Goal: Task Accomplishment & Management: Complete application form

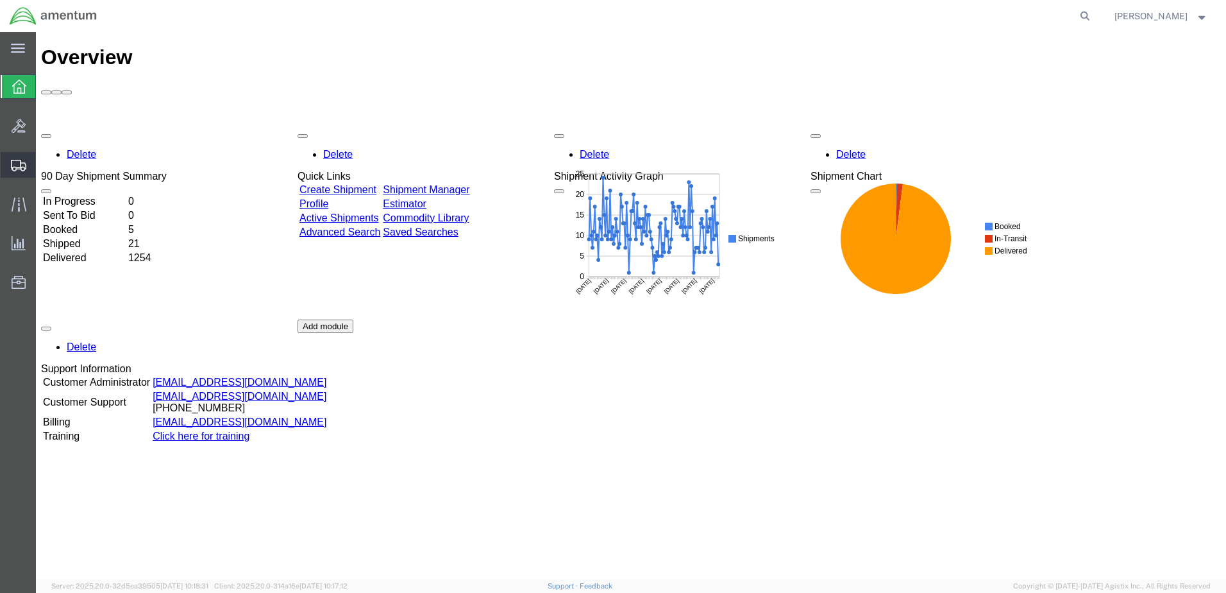
click at [0, 0] on span "Create Shipment" at bounding box center [0, 0] width 0 height 0
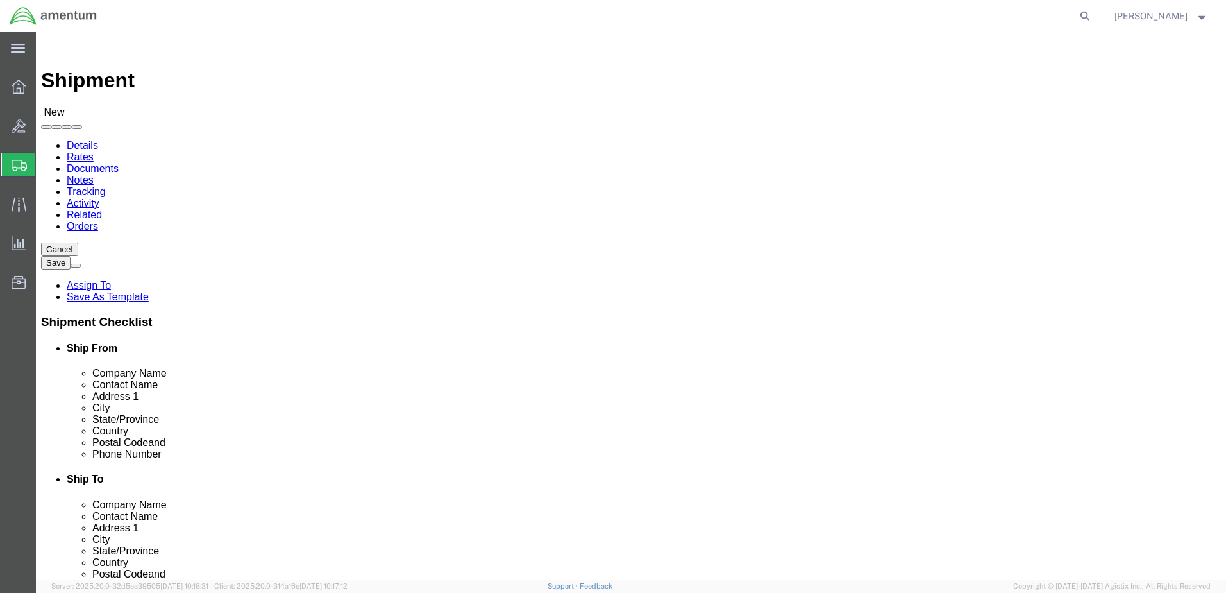
select select
click input "text"
type input "b"
type input "BAE SYSTEMS LAND & ARMAMENTS L.P."
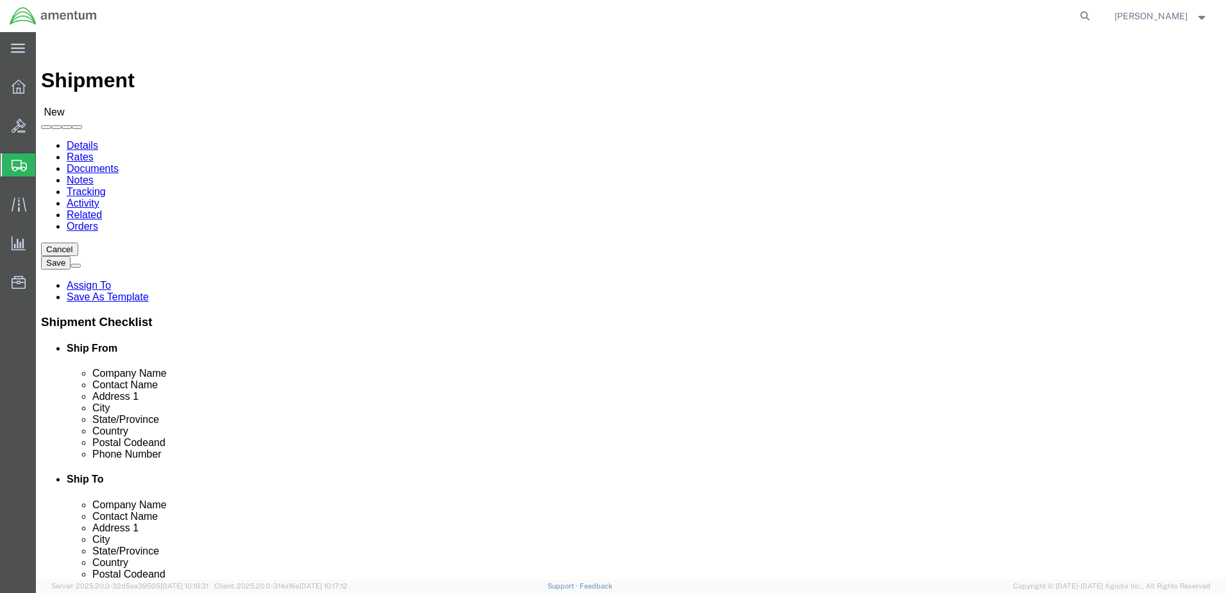
type input "[PERSON_NAME]"
type input "[STREET_ADDRESS]"
type input "PHOENIX"
click input "text"
type input "85044"
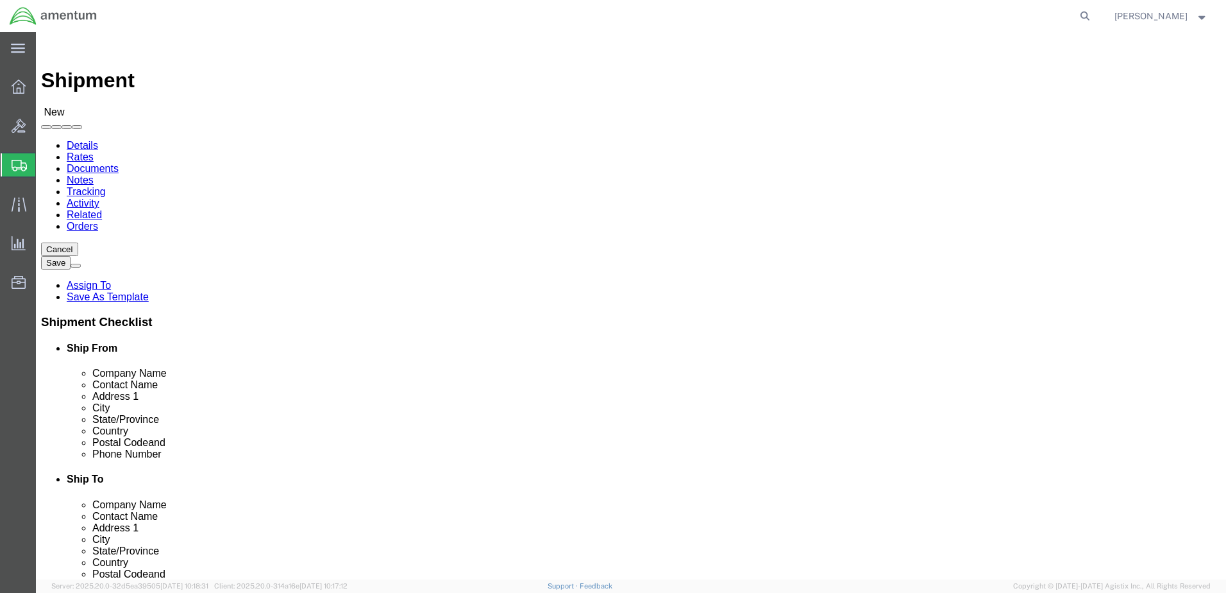
click input "text"
type input "[PHONE_NUMBER]"
click input "text"
type input "[EMAIL_ADDRESS][PERSON_NAME][DOMAIN_NAME]"
select select "MYPROFILE"
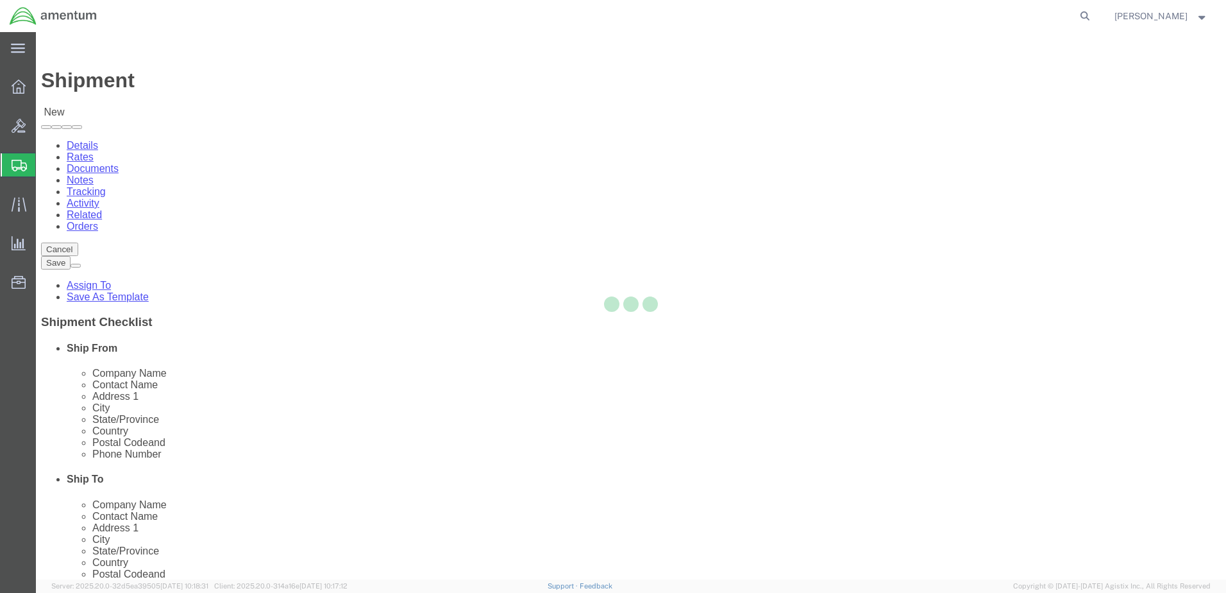
select select "[GEOGRAPHIC_DATA]"
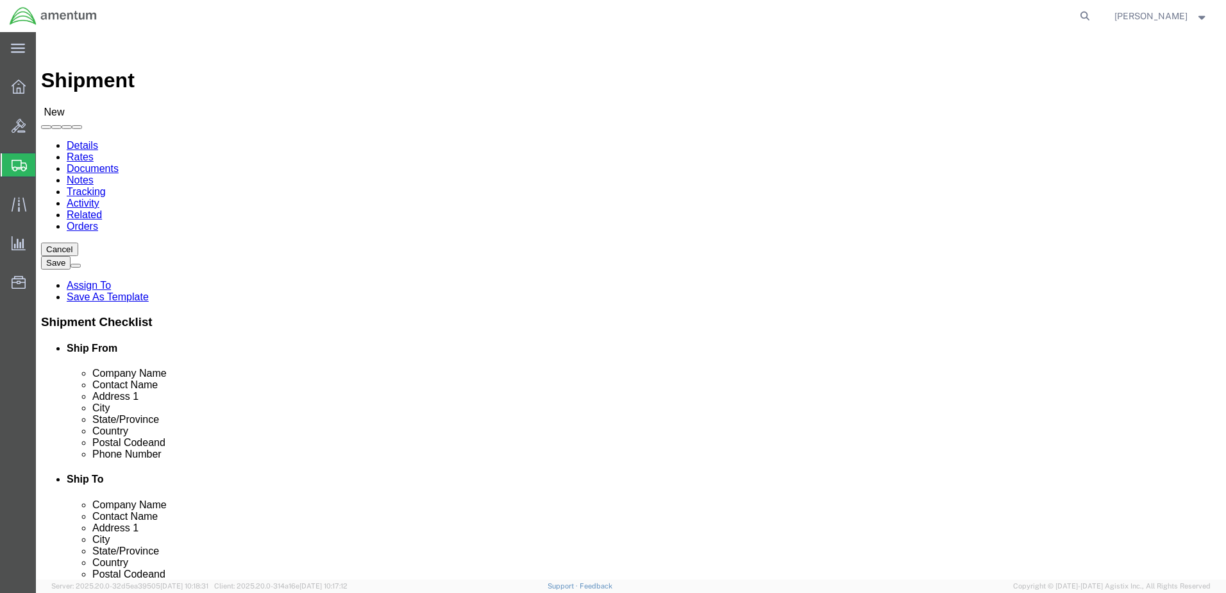
click input "text"
type input "BAE Systems Land & Armaments L.P."
type input "[PERSON_NAME]"
type input "[STREET_ADDRESS]"
type input "Phoenix"
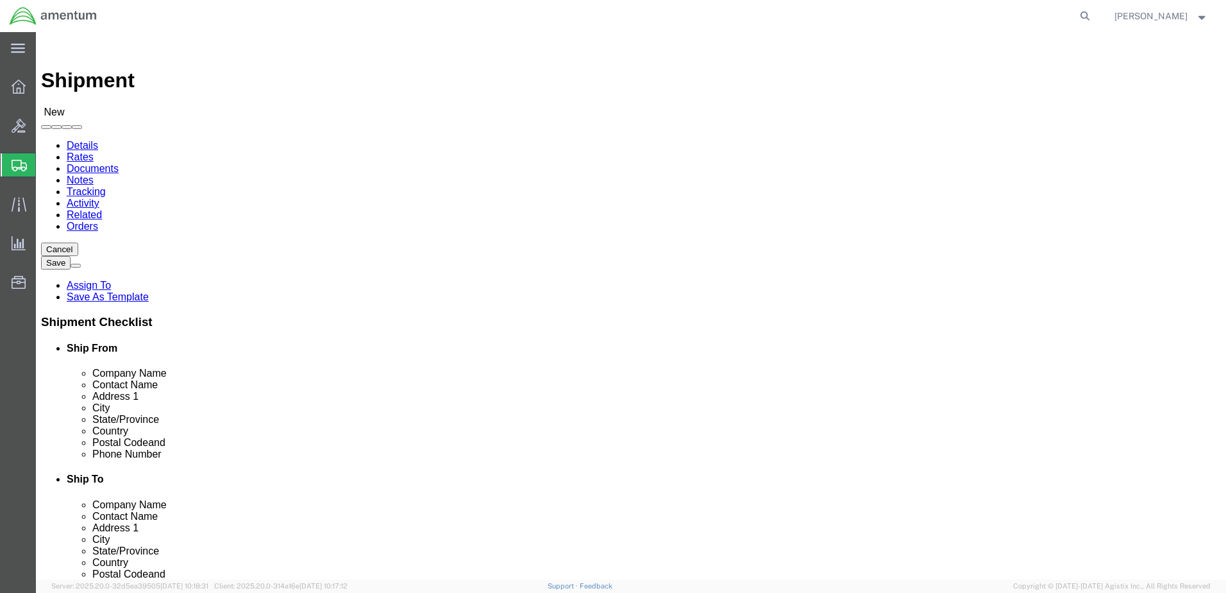
scroll to position [2, 0]
type input "85044"
type input "[PHONE_NUMBER]"
type input "[EMAIL_ADDRESS][PERSON_NAME][DOMAIN_NAME]"
checkbox input "true"
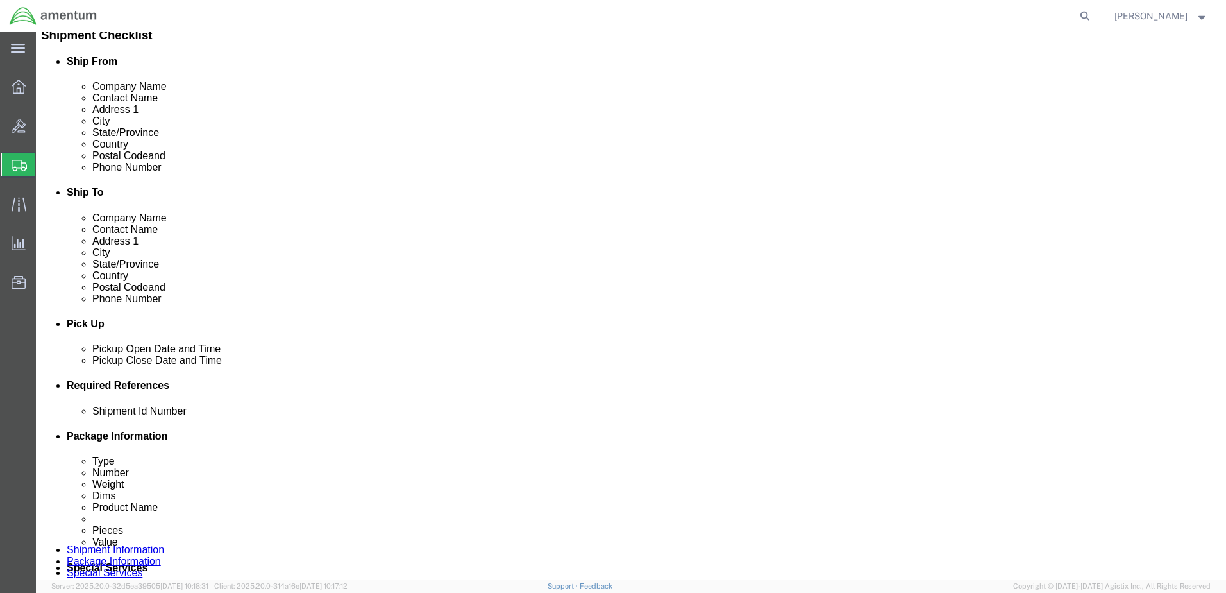
scroll to position [321, 0]
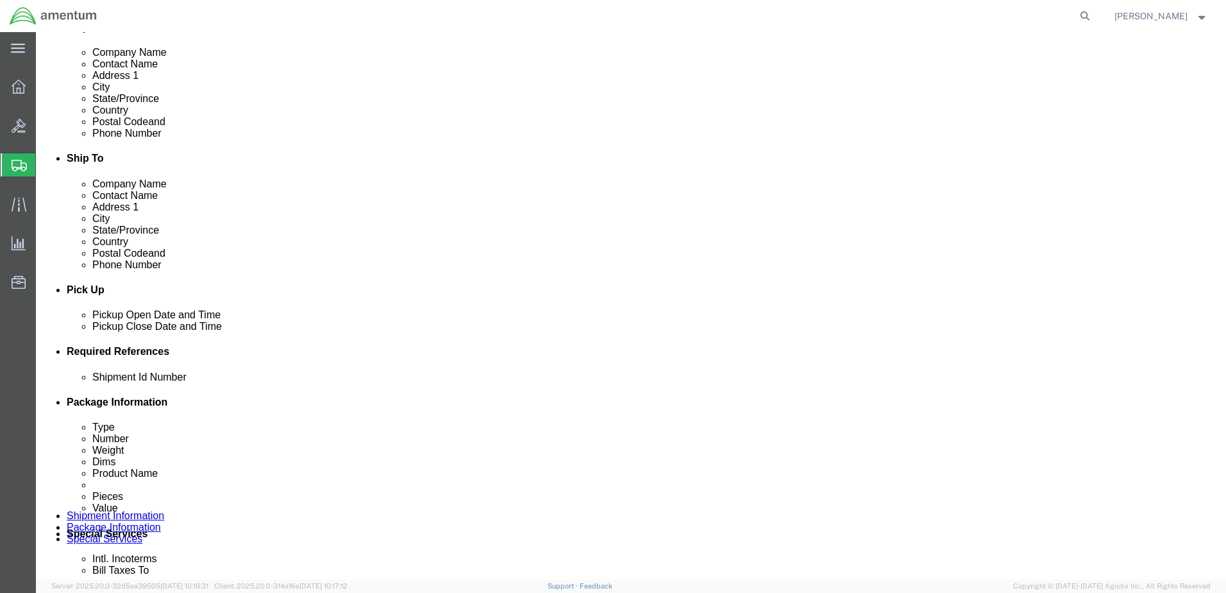
click div "[DATE] 9:00 AM"
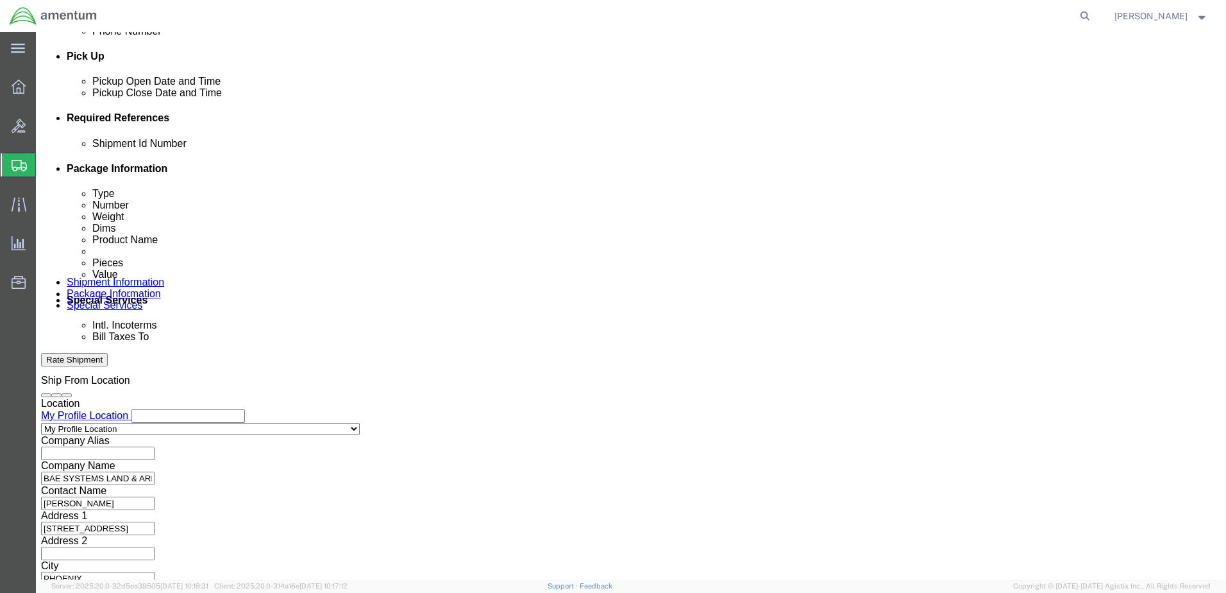
type input "11:00 AM"
click button "Apply"
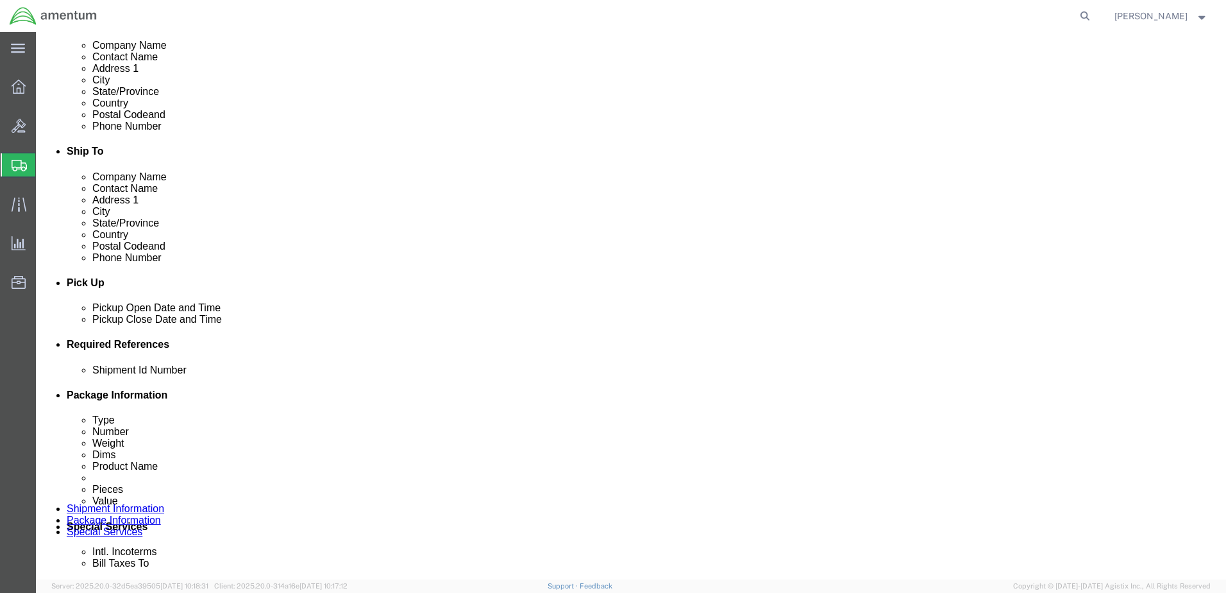
scroll to position [298, 0]
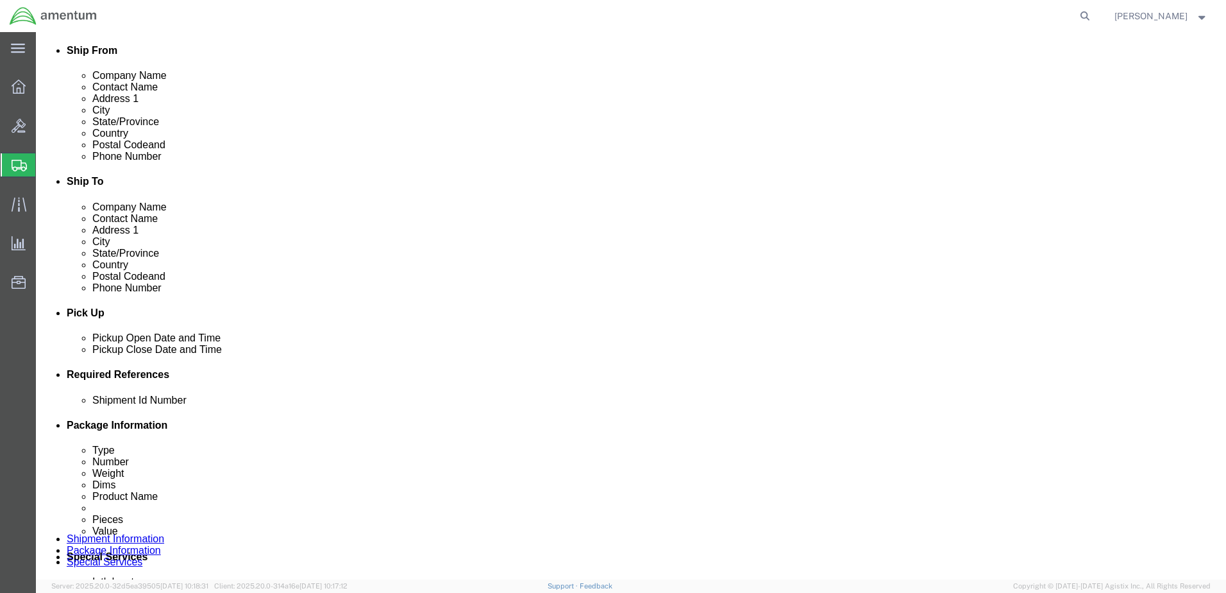
click div "[DATE] 12:00 PM"
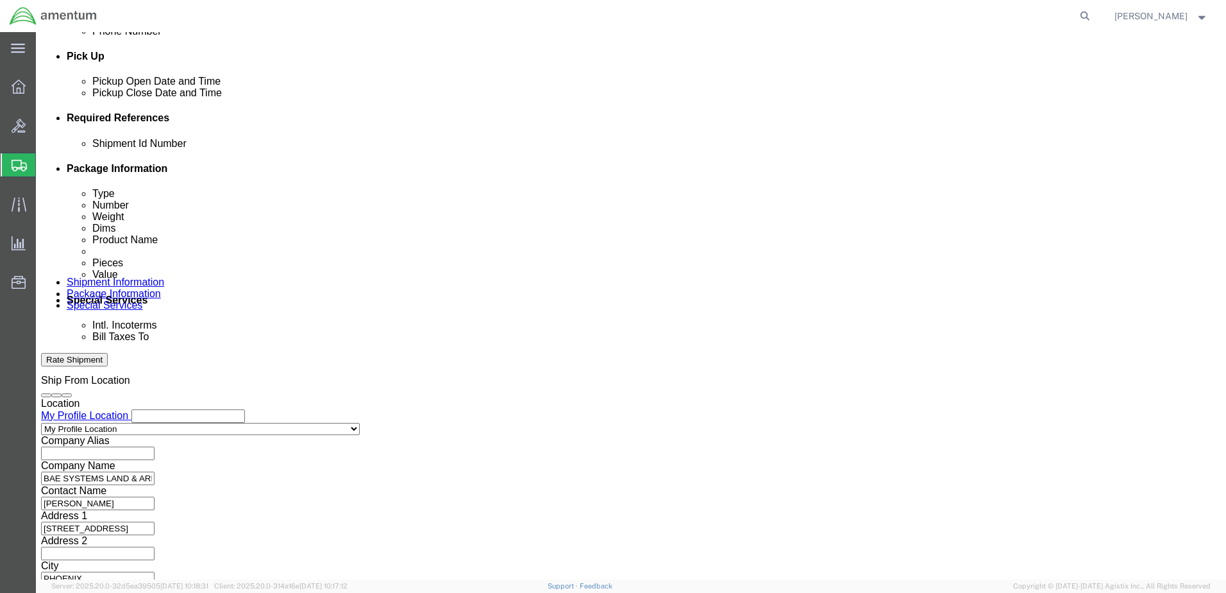
type input "2:00 PM"
click button "Apply"
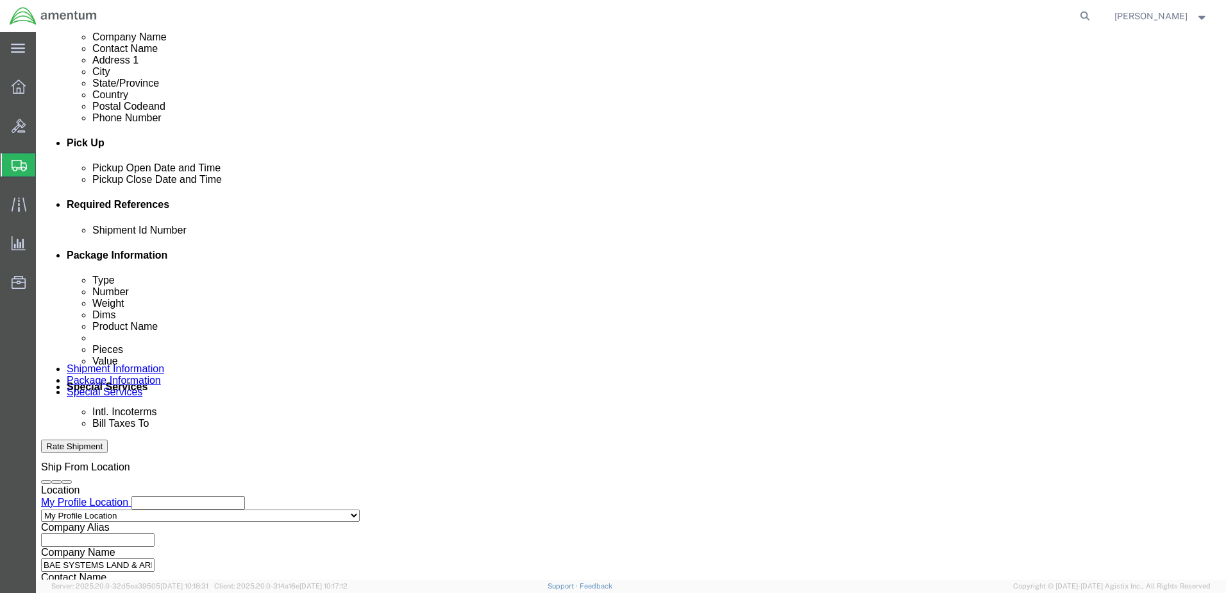
scroll to position [490, 0]
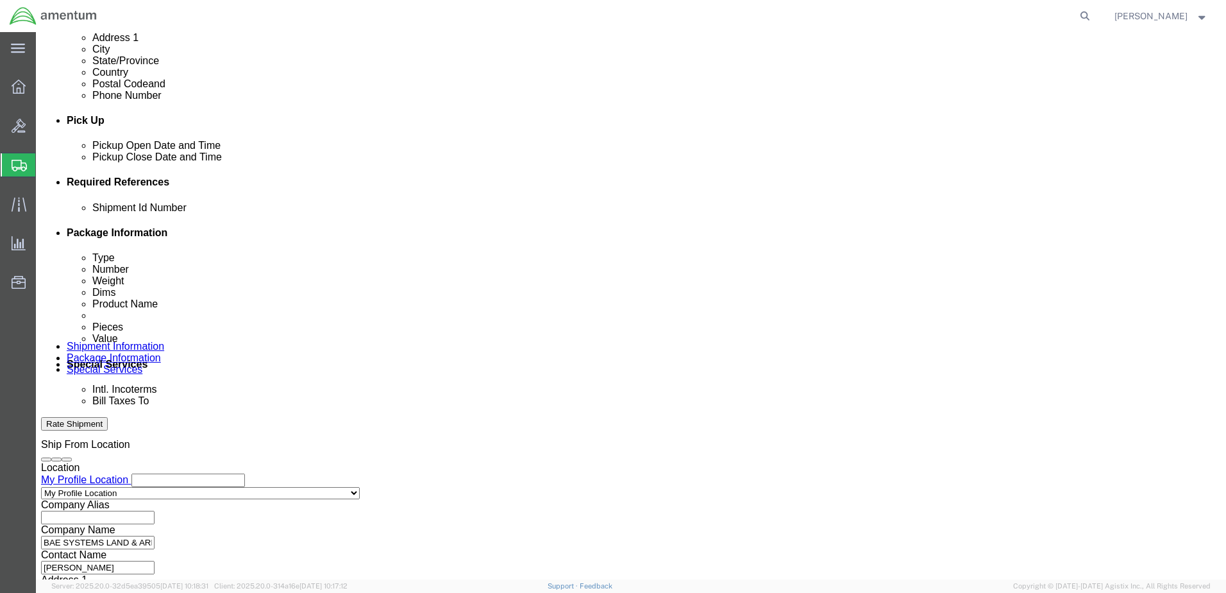
click input "text"
type input "10825"
click button "Add reference"
click select "Select Account Type Activity ID Airline Appointment Number ASN Batch Request # …"
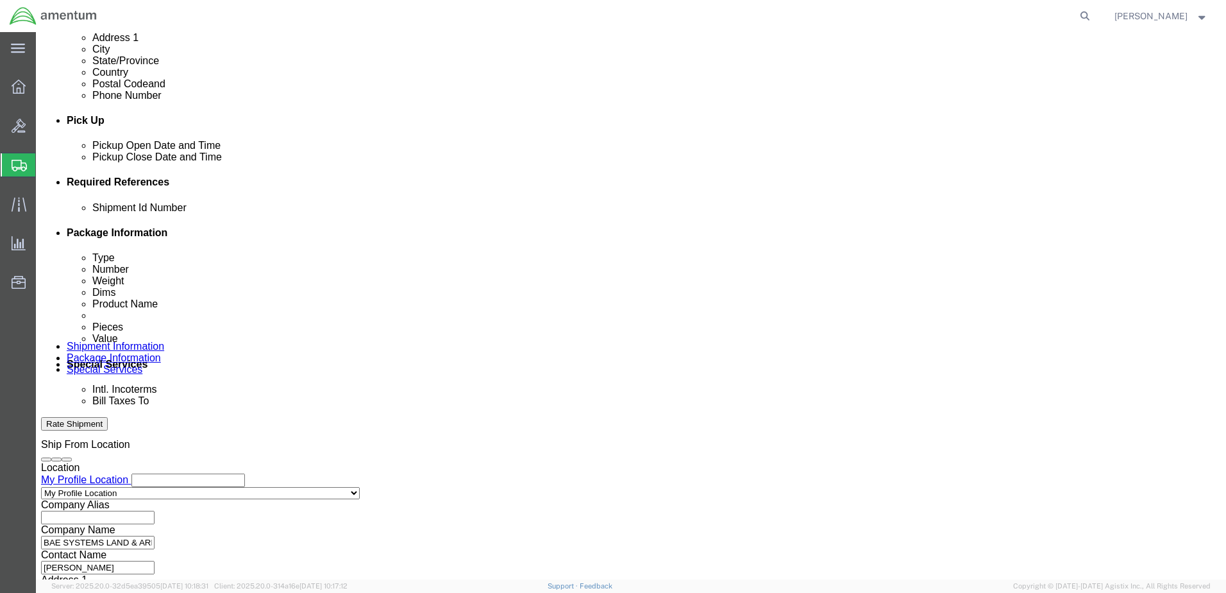
click select "Select Account Type Activity ID Airline Appointment Number ASN Batch Request # …"
select select "CUSTREF"
click select "Select Account Type Activity ID Airline Appointment Number ASN Batch Request # …"
click input "text"
type input "S"
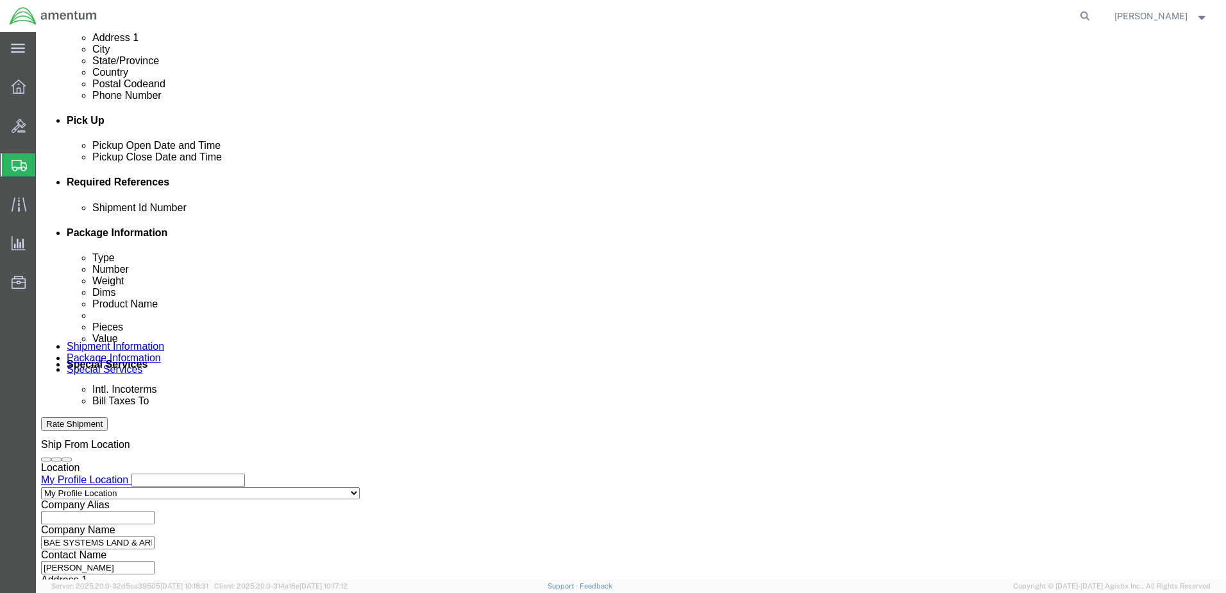
type input "RM2514"
click button "Add reference"
click select "Select Account Type Activity ID Airline Appointment Number ASN Batch Request # …"
select select "DEPT"
click select "Select Account Type Activity ID Airline Appointment Number ASN Batch Request # …"
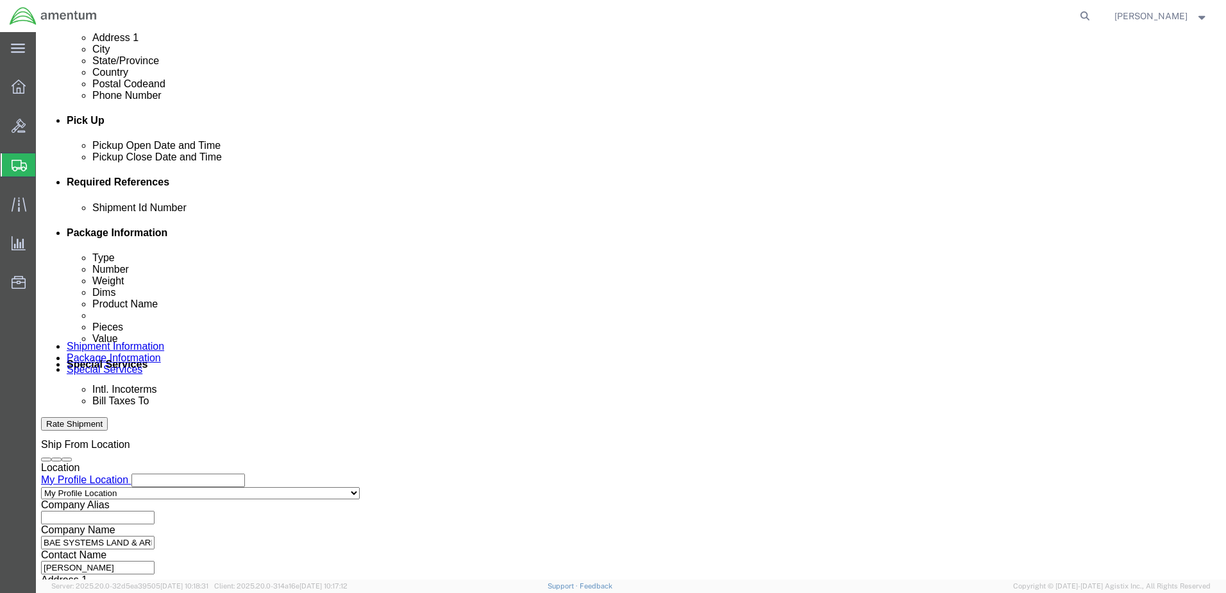
click input "text"
type input "CBP"
click div "Shipment Id Number 10825 Select Account Type Activity ID Airline Appointment Nu…"
click select "Select Air Less than Truckload Multi-Leg Ocean Freight Rail Small Parcel Truckl…"
select select "LTL"
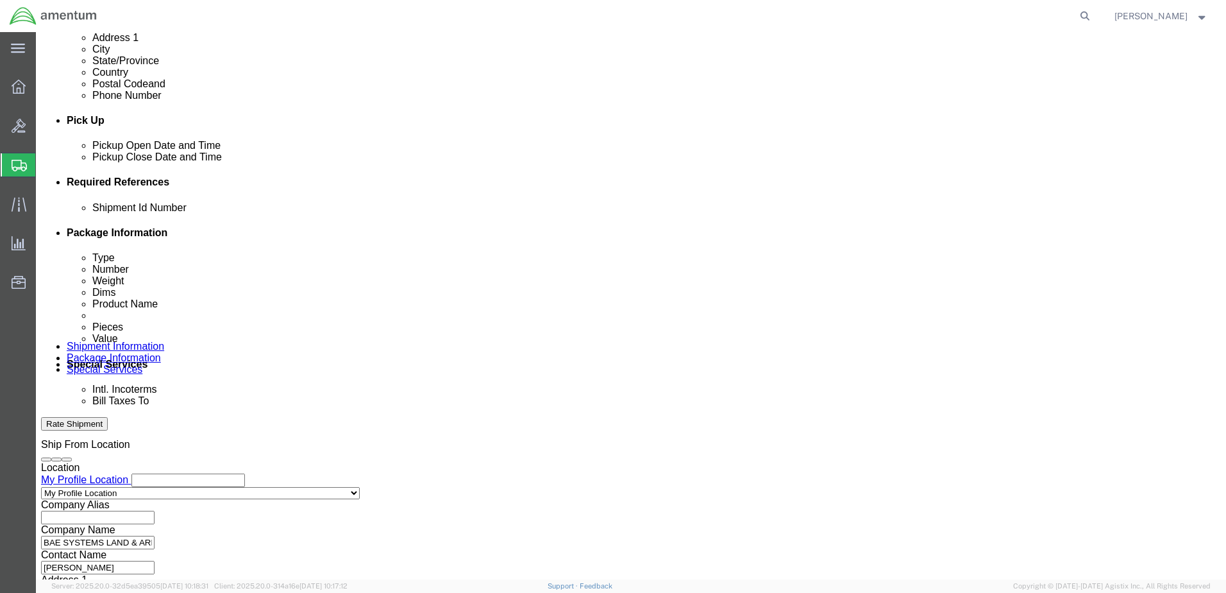
click select "Select Air Less than Truckload Multi-Leg Ocean Freight Rail Small Parcel Truckl…"
click div "Leg 1 Mode Select Air Less than Truckload Multi-Leg Ocean Freight Rail Small Pa…"
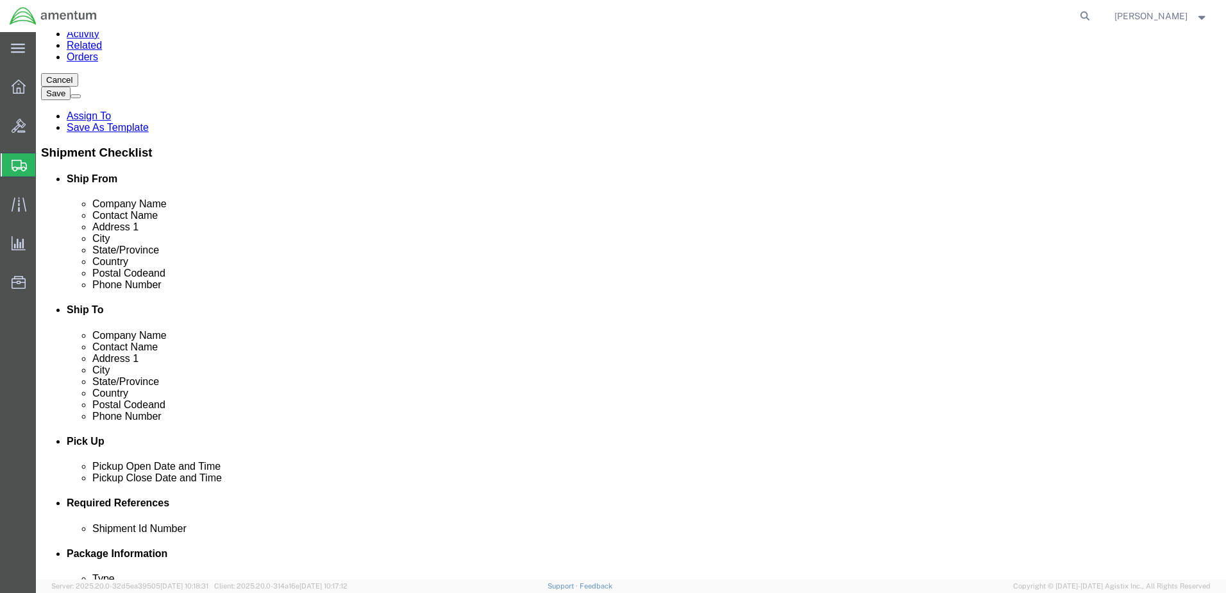
scroll to position [0, 0]
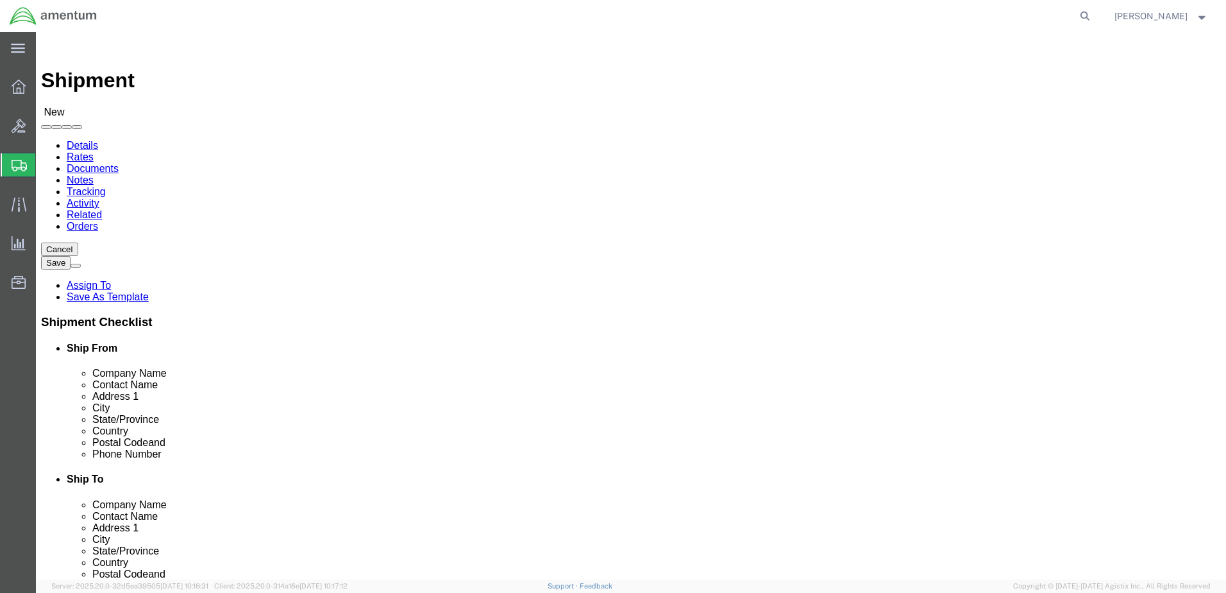
click input "[PERSON_NAME]"
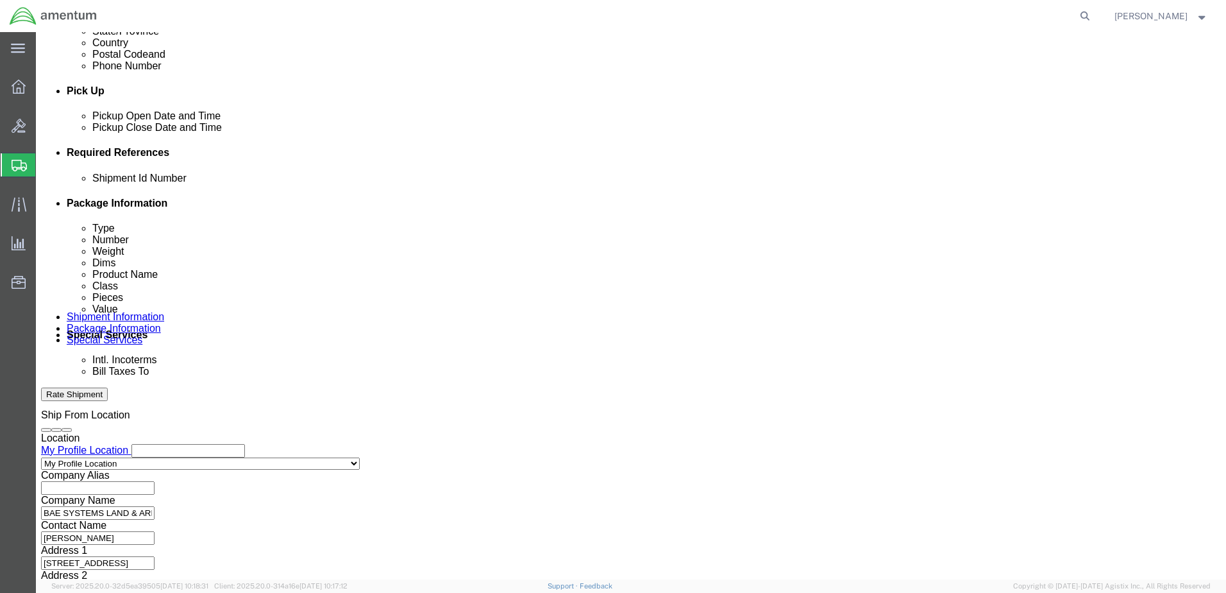
scroll to position [554, 0]
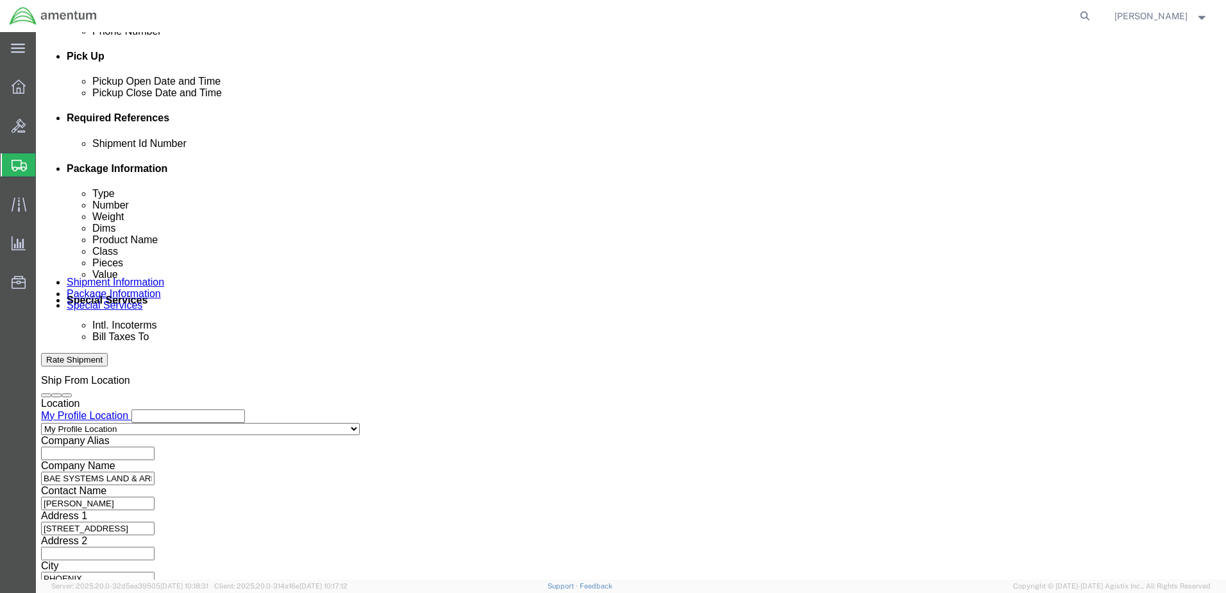
type input "[PERSON_NAME] - RMA2514"
click button "Continue"
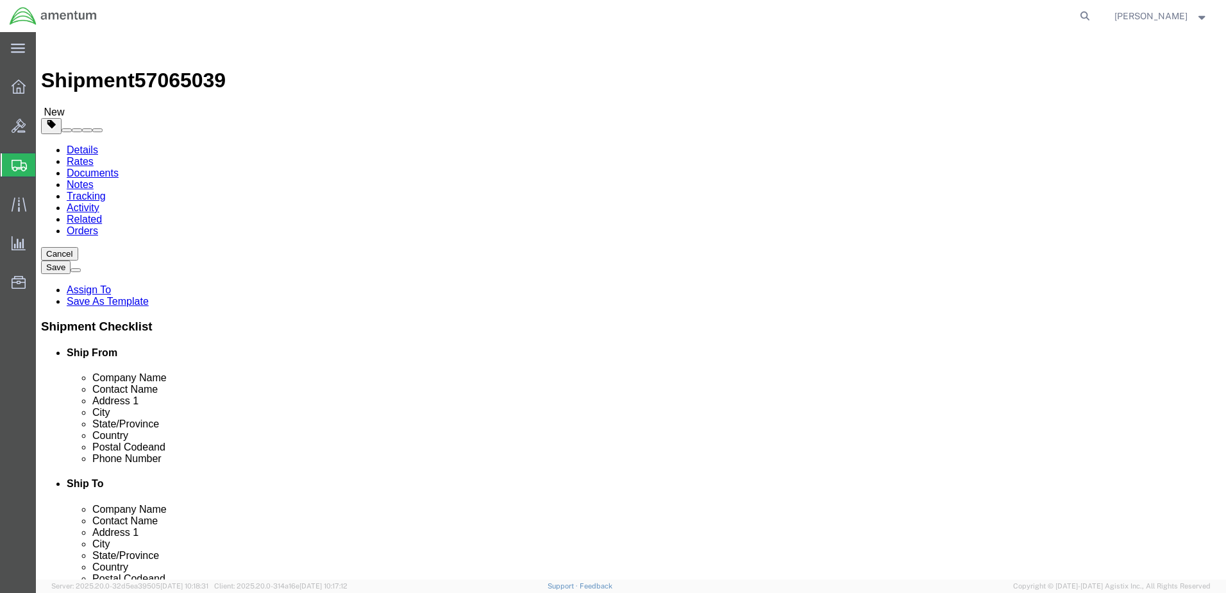
click select "Select Bale(s) Basket(s) Bolt(s) Bottle(s) Buckets Bulk Bundle(s) Can(s) Cardbo…"
select select "CRAT"
click select "Select Bale(s) Basket(s) Bolt(s) Bottle(s) Buckets Bulk Bundle(s) Can(s) Cardbo…"
click input "text"
type input "57"
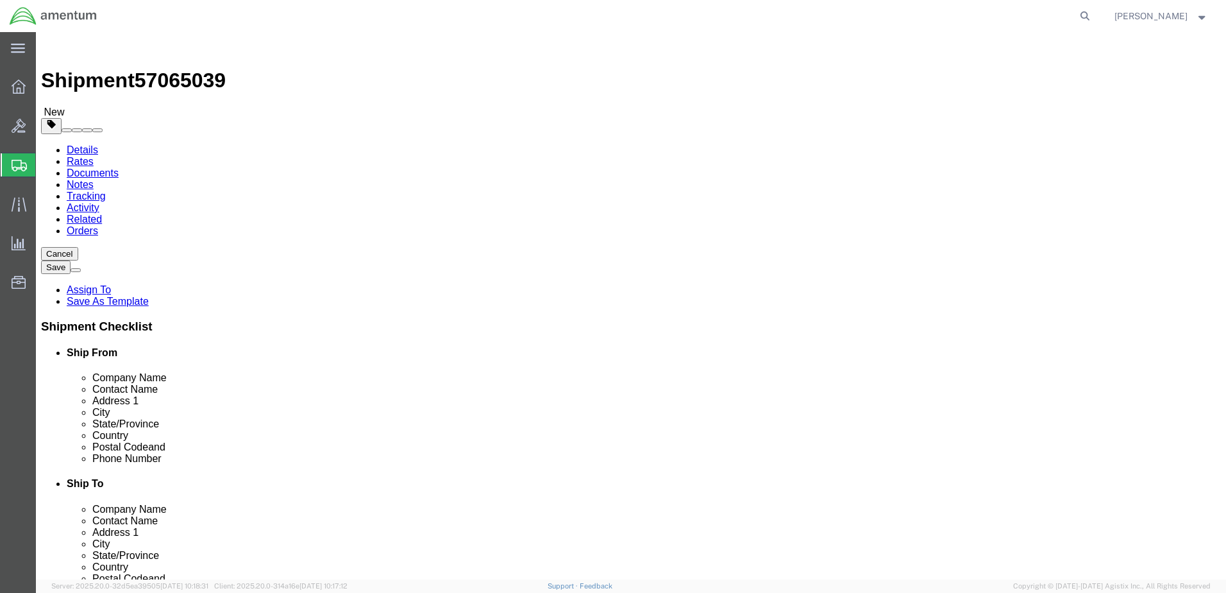
click input "text"
type input "32"
type input "36"
type input "200"
click link "Add Content"
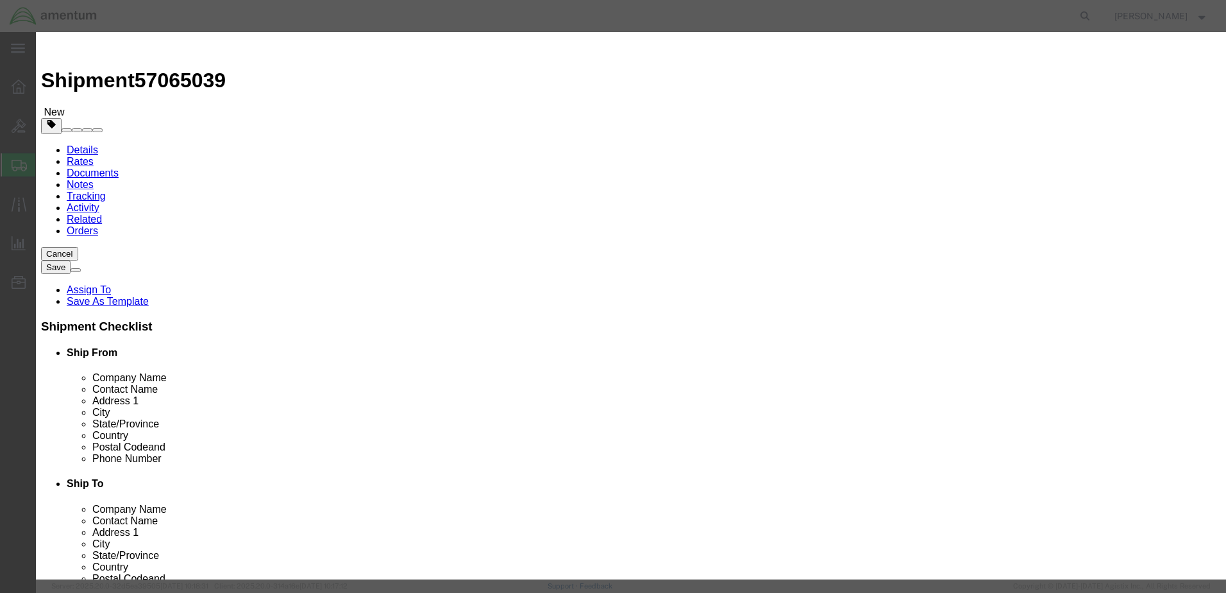
click input "text"
type input "s"
click input "Seat Bucket"
type input "Seat Bucket set"
click input "0"
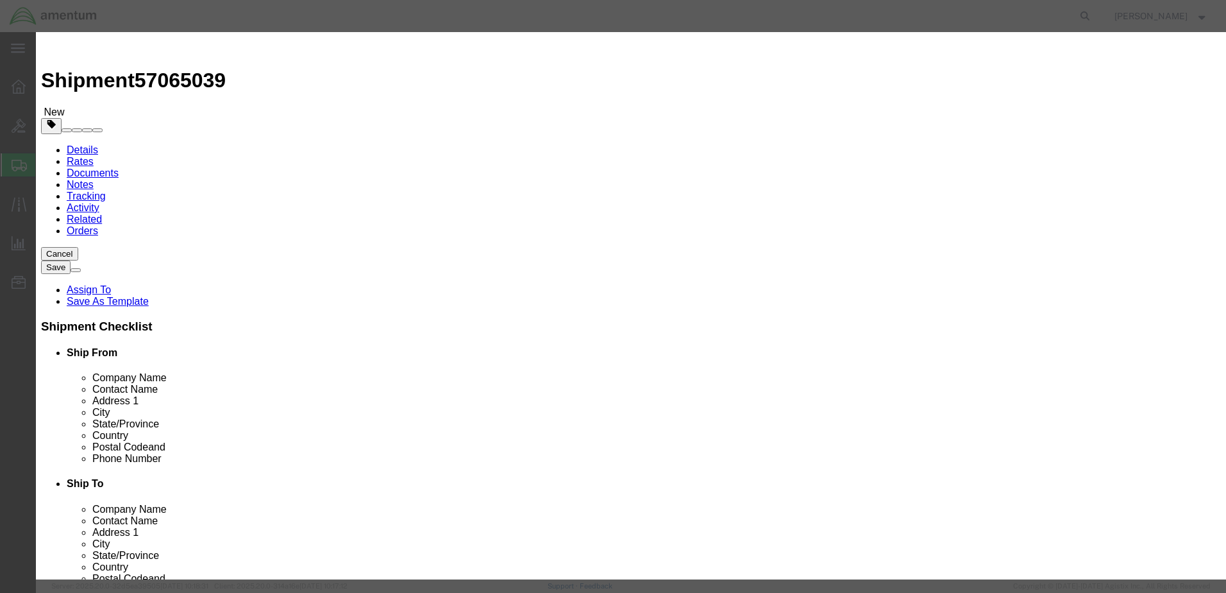
type input "1"
type input "10000.00"
click select "Select 50 55 60 65 70 85 92.5 100 125 175 250 300 400"
select select "175"
click select "Select 50 55 60 65 70 85 92.5 100 125 175 250 300 400"
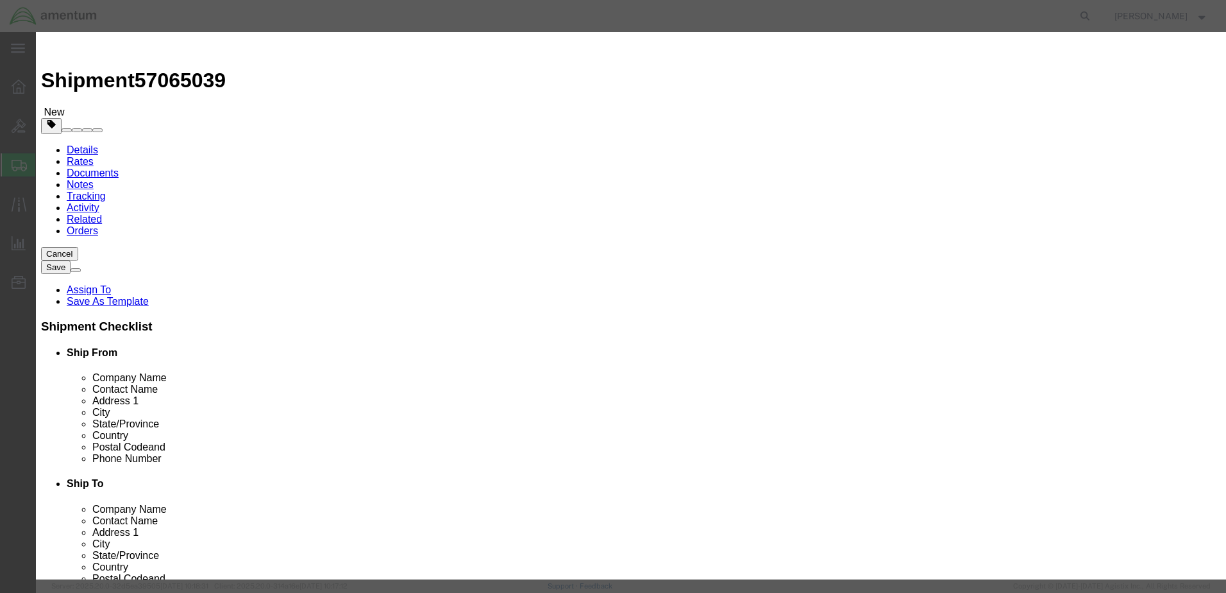
click button "Save & Close"
click input "10000.00"
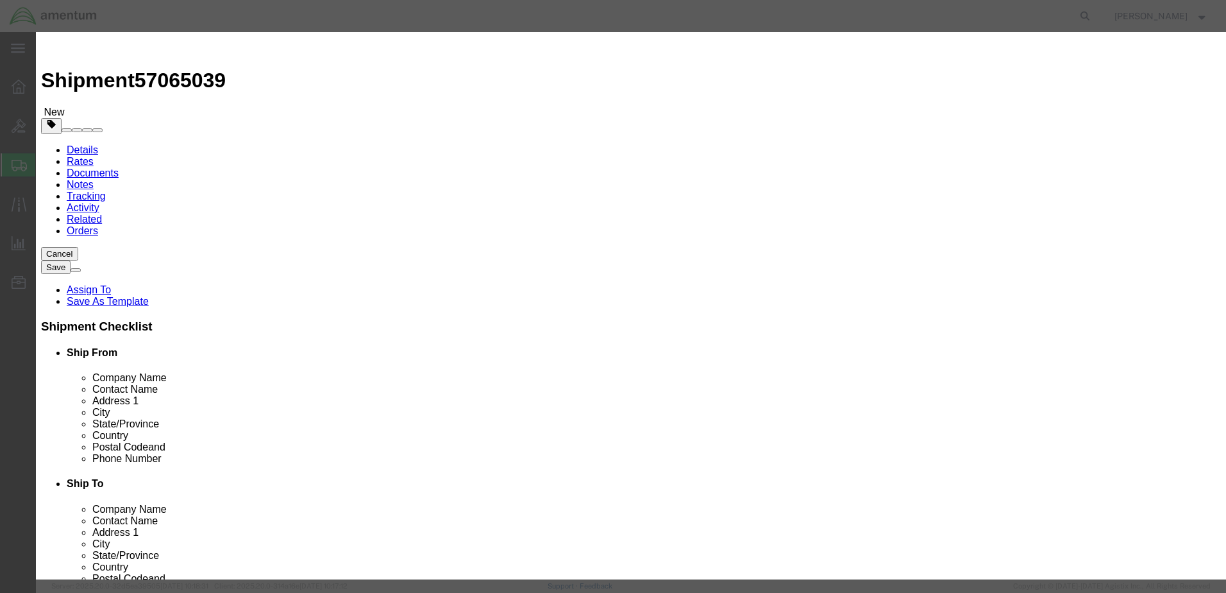
type input "10,000.00"
click button "Save & Close"
click input "Seat Bucket set"
type input "Seat Bucket Set"
click select "Select 50 55 60 65 70 85 92.5 100 125 175 250 300 400"
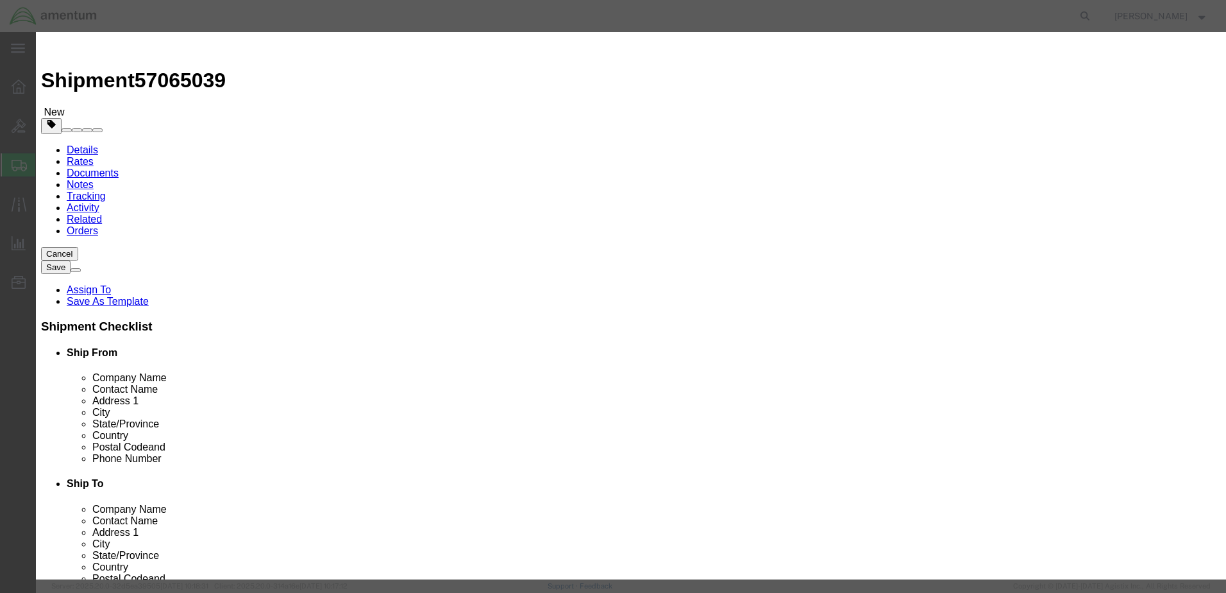
click select "Select 50 55 60 65 70 85 92.5 100 125 175 250 300 400"
select select "175"
click select "Select 50 55 60 65 70 85 92.5 100 125 175 250 300 400"
click button "Save & Close"
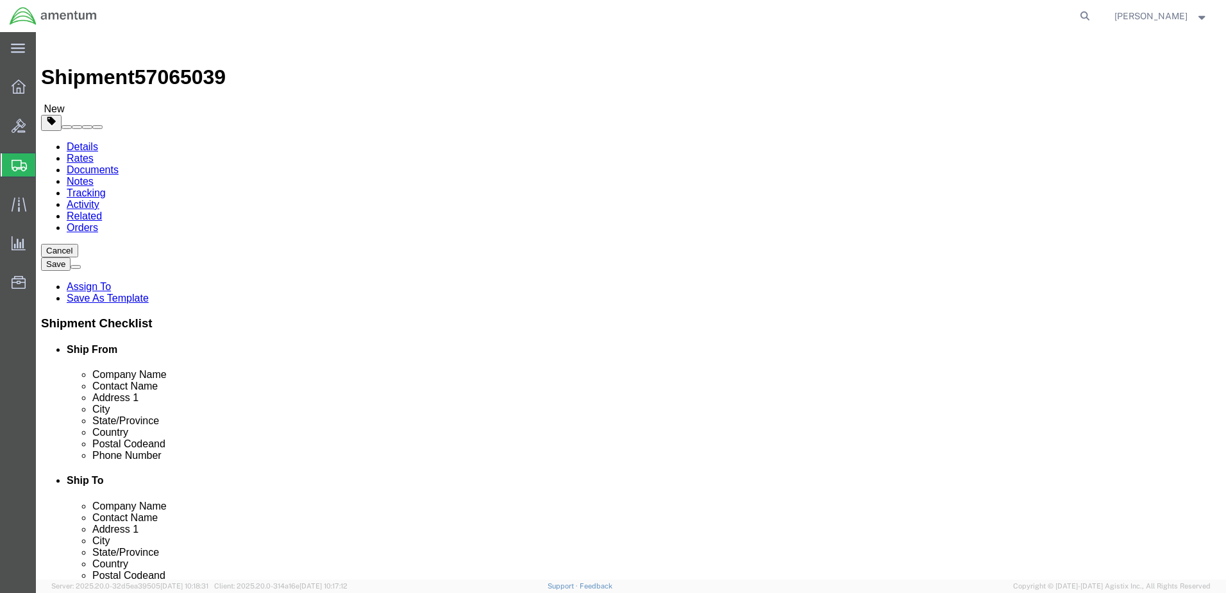
scroll to position [4, 0]
click button "Continue"
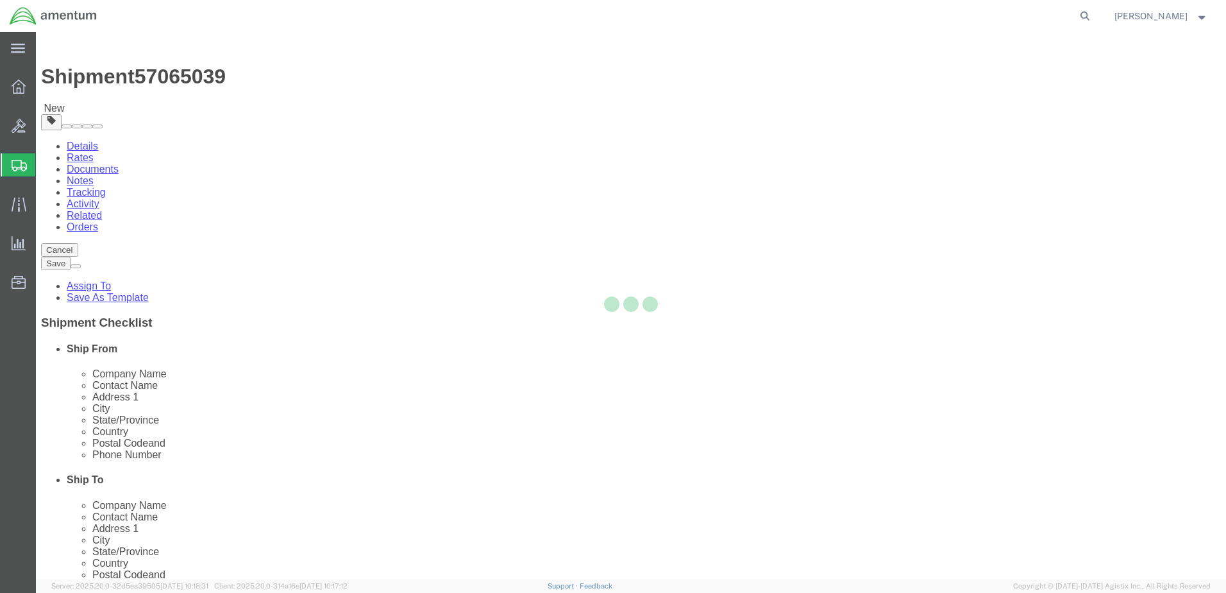
select select
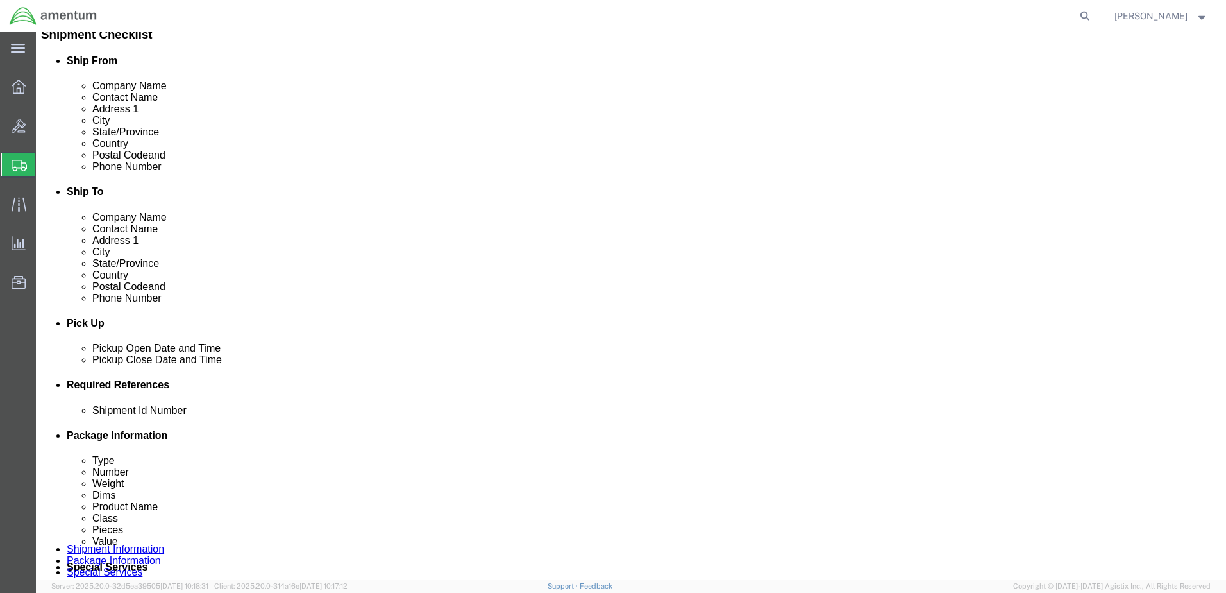
scroll to position [324, 0]
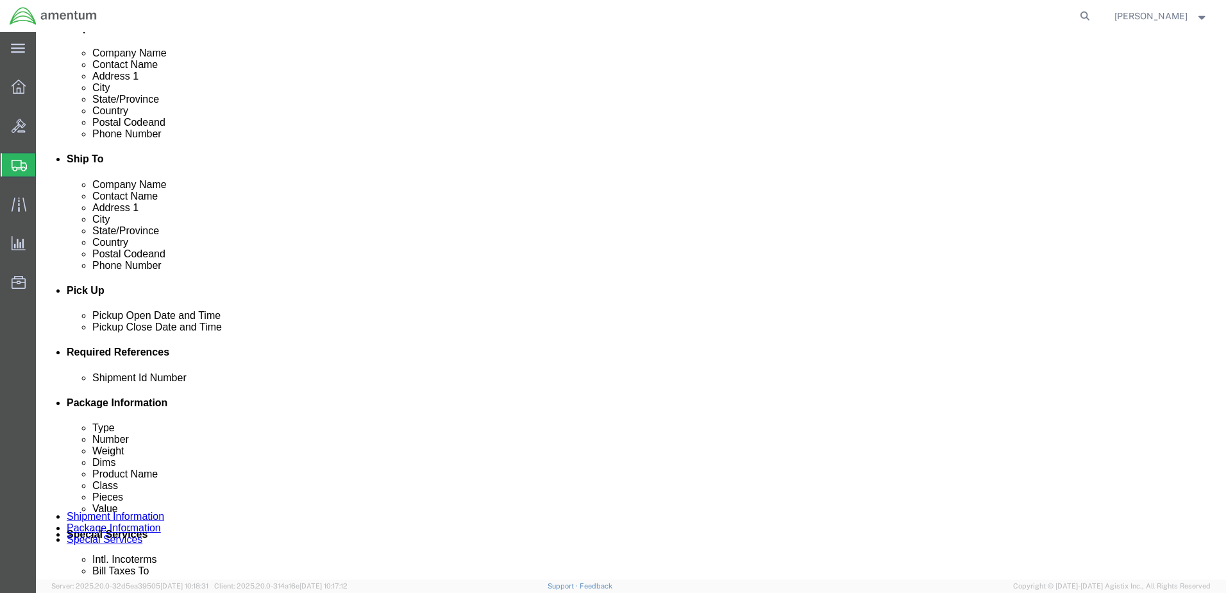
click select "Select Buyer Cost Center Department Operations Number Order Number Sales Person"
select select "COSTCENTER"
click select "Select Buyer Cost Center Department Operations Number Order Number Sales Person"
type input "6118.04.03.2219.000.elp.0000"
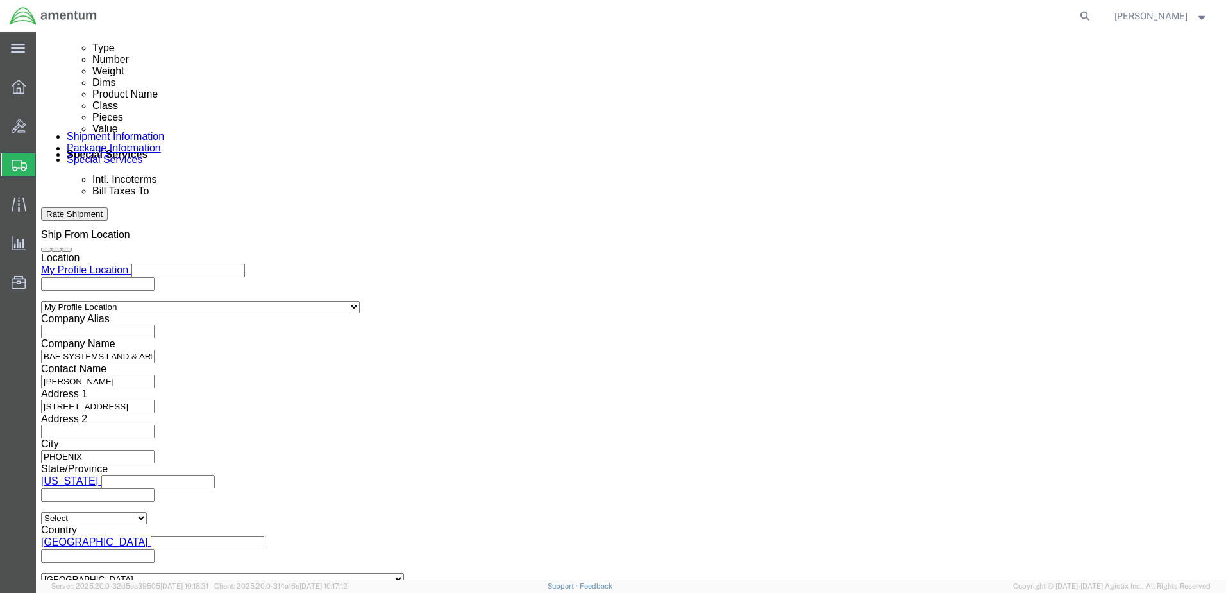
scroll to position [709, 0]
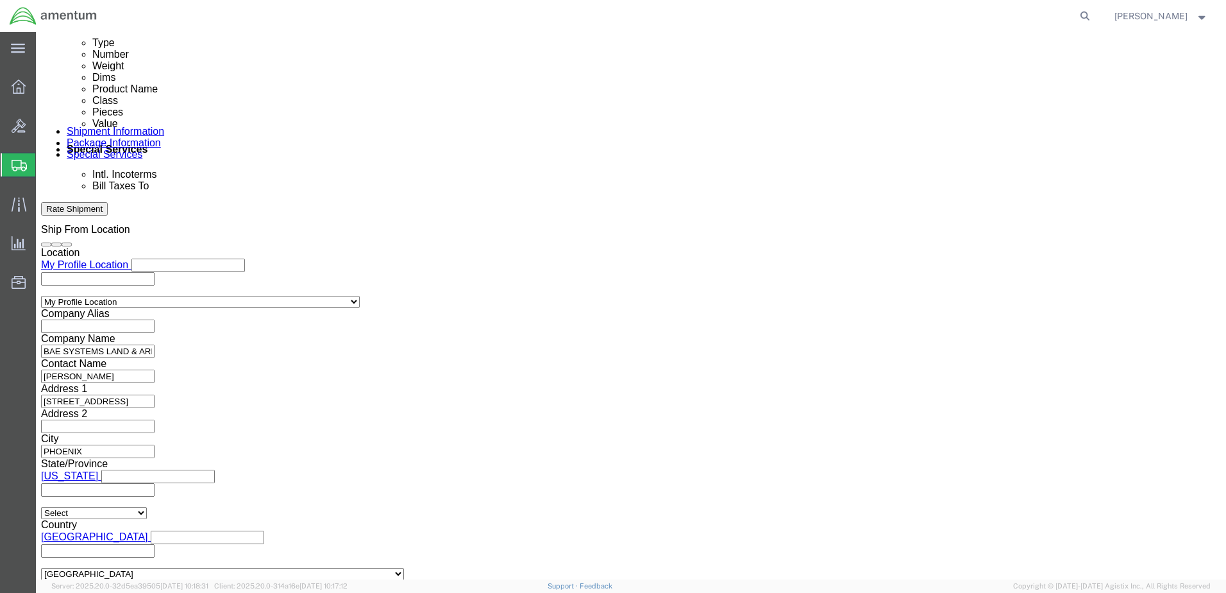
click input "text"
type input "[PERSON_NAME]"
type input "[PERSON_NAME][EMAIL_ADDRESS][PERSON_NAME][DOMAIN_NAME]"
type input "[PERSON_NAME][EMAIL_ADDRESS][PERSON_NAME][DOMAIN_NAME],[PERSON_NAME][DOMAIN_NAM…"
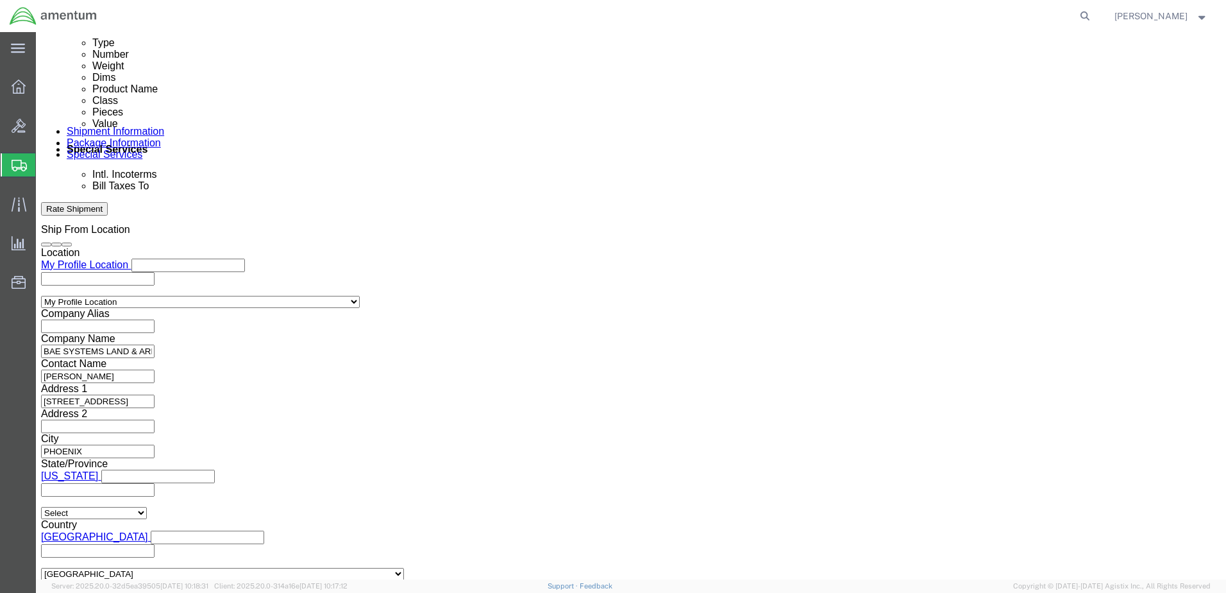
type input "[PERSON_NAME][EMAIL_ADDRESS][PERSON_NAME][DOMAIN_NAME]"
type input "[PERSON_NAME][EMAIL_ADDRESS][PERSON_NAME][DOMAIN_NAME],[PERSON_NAME][DOMAIN_NAM…"
type input "d"
click ul "[PERSON_NAME][EMAIL_ADDRESS][PERSON_NAME][DOMAIN_NAME] [PERSON_NAME][EMAIL_ADDR…"
click li "[PERSON_NAME][EMAIL_ADDRESS][PERSON_NAME][DOMAIN_NAME] (new)"
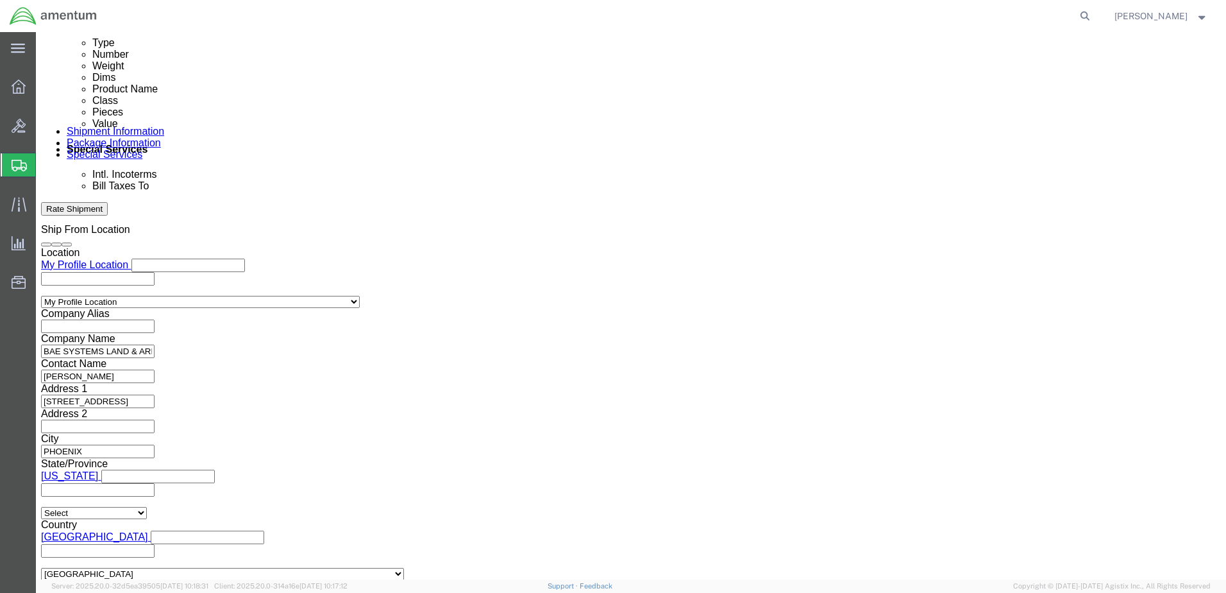
click li "[PERSON_NAME][EMAIL_ADDRESS][PERSON_NAME][DOMAIN_NAME] (new)"
type input "[PERSON_NAME][EMAIL_ADDRESS][PERSON_NAME][DOMAIN_NAME],[PERSON_NAME][DOMAIN_NAM…"
click ul "[PERSON_NAME][EMAIL_ADDRESS][PERSON_NAME][DOMAIN_NAME] (new) [PERSON_NAME][EMAI…"
click li "[PERSON_NAME][EMAIL_ADDRESS][PERSON_NAME][DOMAIN_NAME] (new)"
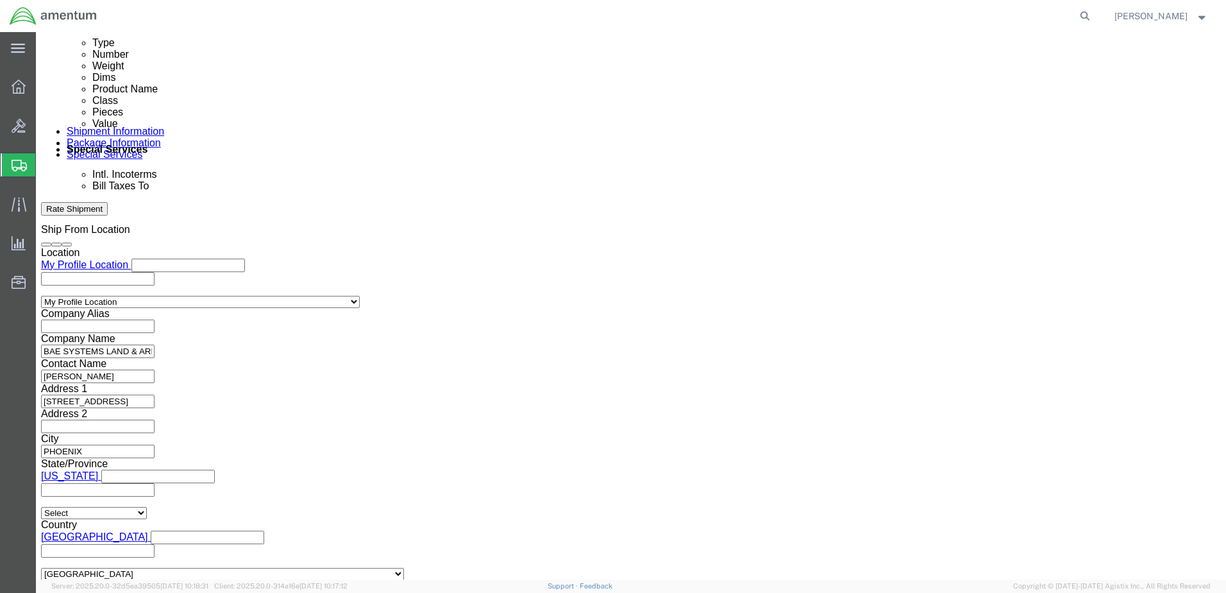
click ul "[PERSON_NAME][EMAIL_ADDRESS][PERSON_NAME][DOMAIN_NAME] (new) [PERSON_NAME][EMAI…"
click div "[PERSON_NAME][EMAIL_ADDRESS][PERSON_NAME][DOMAIN_NAME] (new)"
drag, startPoint x: 325, startPoint y: 368, endPoint x: 309, endPoint y: 368, distance: 16.0
click div "[PERSON_NAME][EMAIL_ADDRESS][PERSON_NAME][DOMAIN_NAME] (new)"
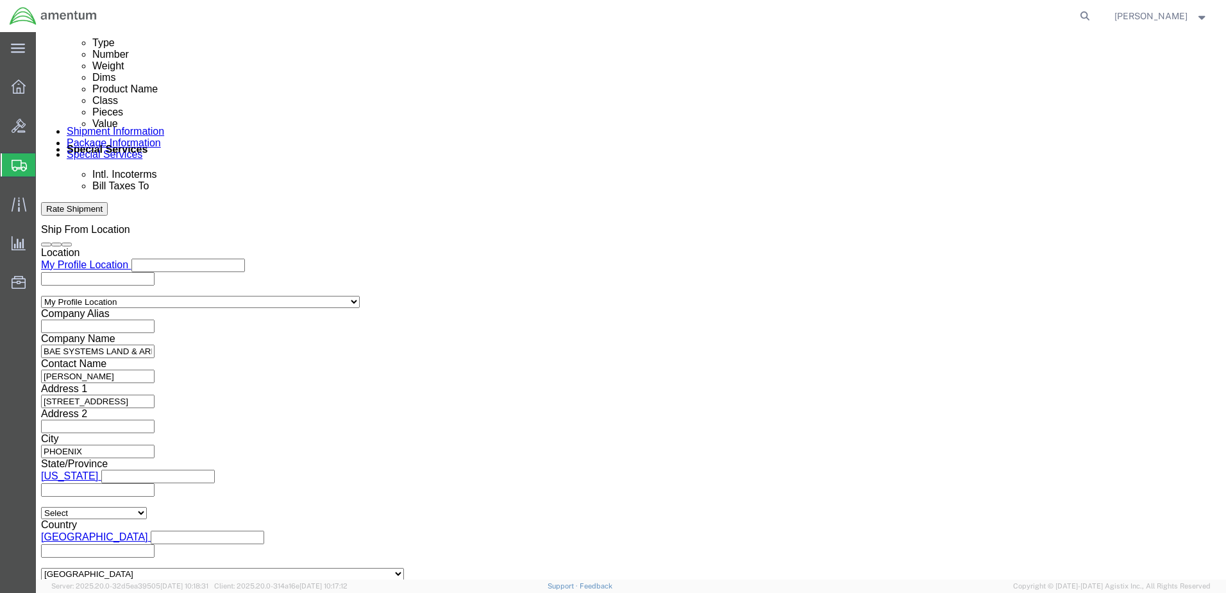
click div "[PERSON_NAME][EMAIL_ADDRESS][PERSON_NAME][DOMAIN_NAME] (new)"
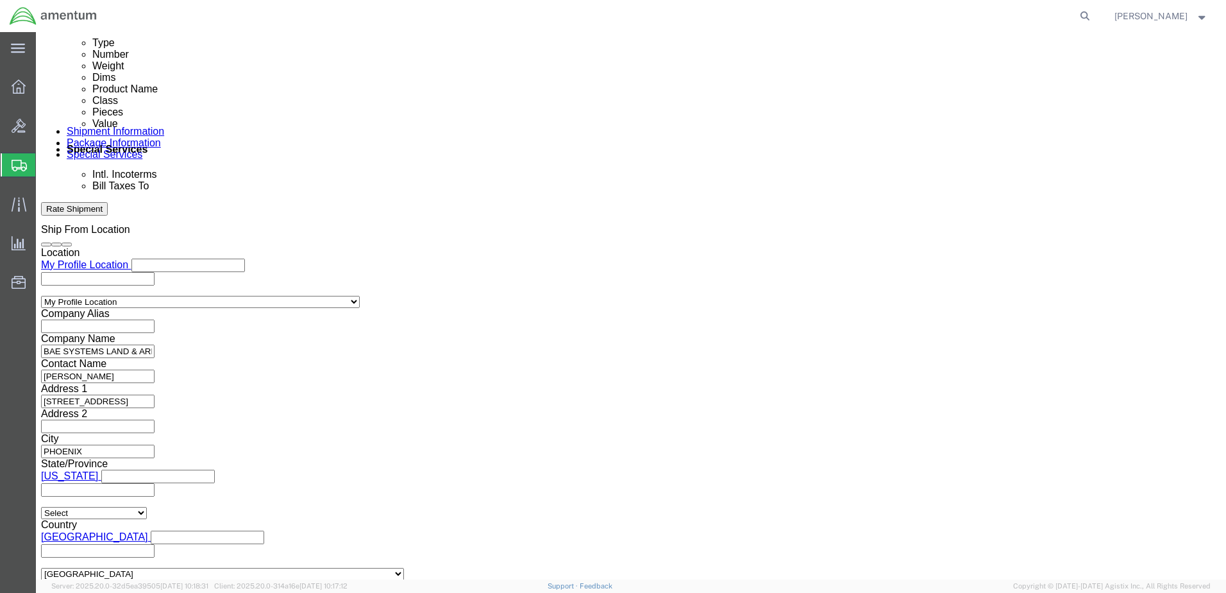
click div "[PERSON_NAME][EMAIL_ADDRESS][PERSON_NAME][DOMAIN_NAME] (new)"
click icon
click button
click ul "[PERSON_NAME][EMAIL_ADDRESS][PERSON_NAME][DOMAIN_NAME] (new) [PERSON_NAME][EMAI…"
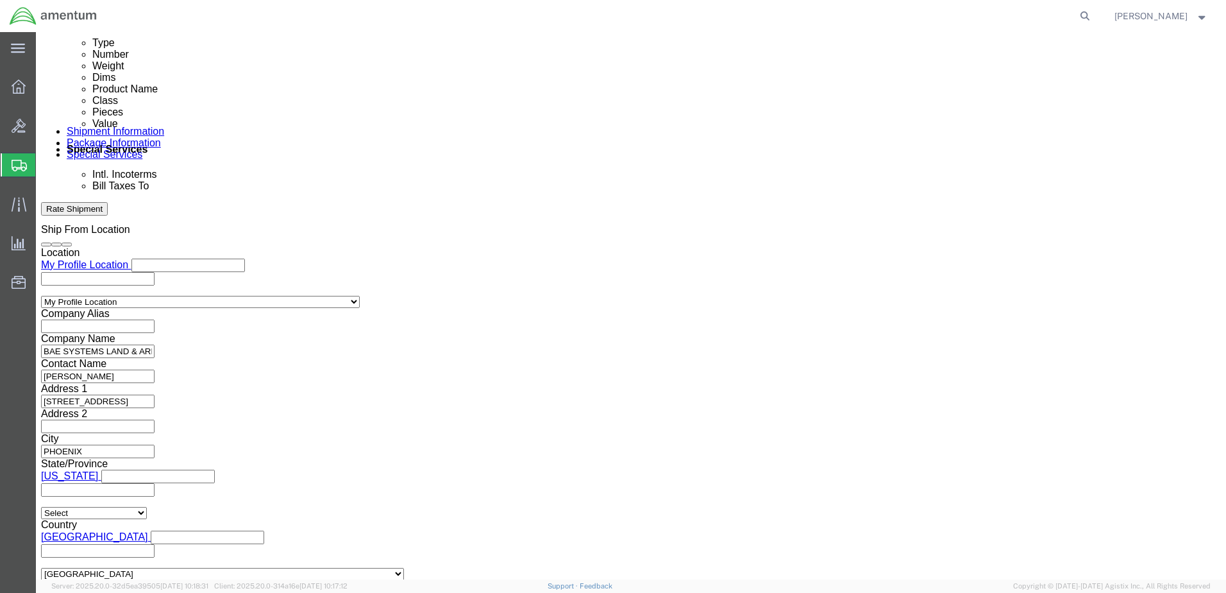
click icon
click input "text"
click li "Please enter 1 or more character"
click ul "[PERSON_NAME][EMAIL_ADDRESS][PERSON_NAME][DOMAIN_NAME] (new) [PERSON_NAME][EMAI…"
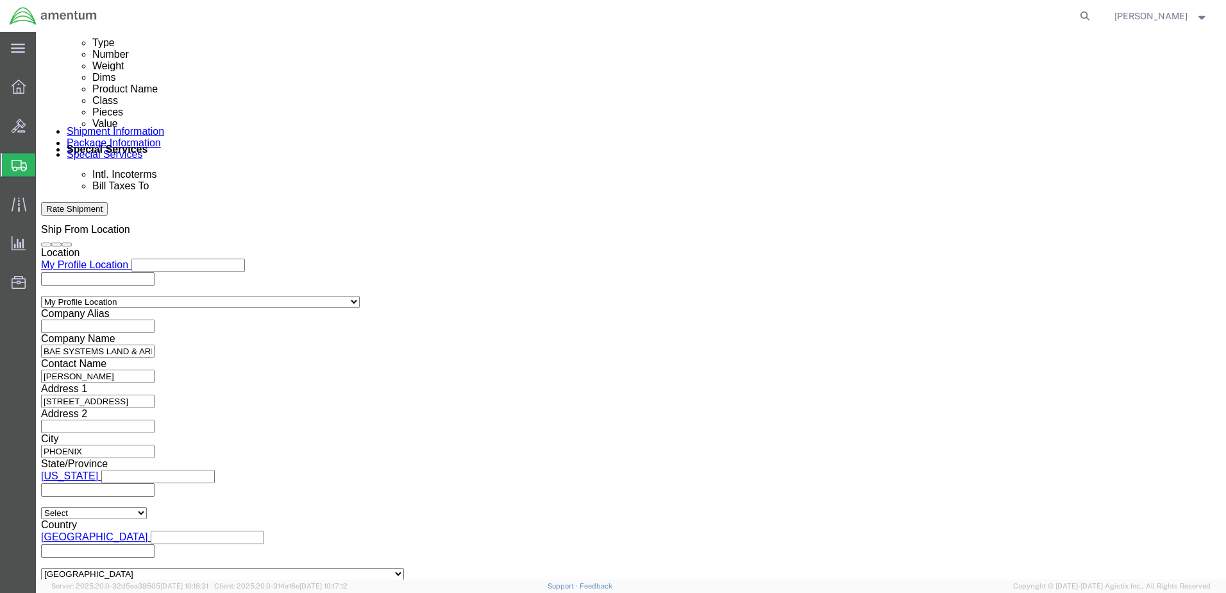
click li "[PERSON_NAME][EMAIL_ADDRESS][PERSON_NAME][DOMAIN_NAME] (new)"
type input "[PERSON_NAME][EMAIL_ADDRESS][PERSON_NAME][DOMAIN_NAME]"
click ul "[PERSON_NAME][EMAIL_ADDRESS][PERSON_NAME][DOMAIN_NAME] (new)"
type input "jam"
type input "[PERSON_NAME][EMAIL_ADDRESS][PERSON_NAME][DOMAIN_NAME],[PERSON_NAME][DOMAIN_NAM…"
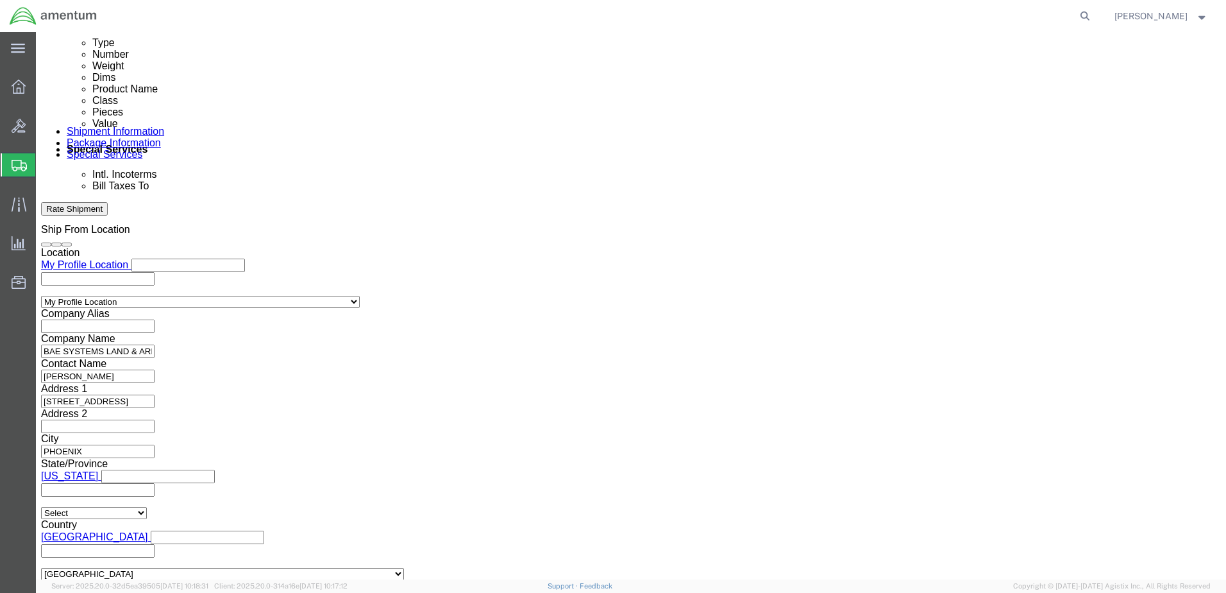
type input "[PERSON_NAME][EMAIL_ADDRESS][PERSON_NAME][DOMAIN_NAME]"
click icon
click input "text"
type input "[PERSON_NAME][EMAIL_ADDRESS][PERSON_NAME][DOMAIN_NAME]"
type input "[PERSON_NAME][EMAIL_ADDRESS][PERSON_NAME][DOMAIN_NAME],[PERSON_NAME][DOMAIN_NAM…"
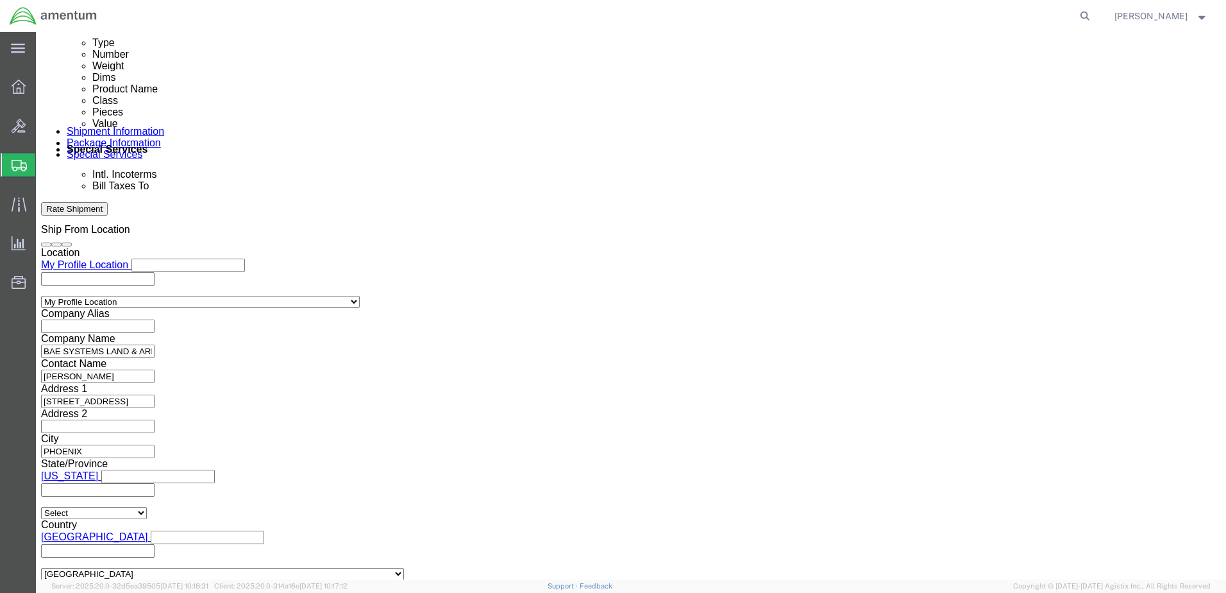
type input "[PERSON_NAME][EMAIL_ADDRESS][PERSON_NAME][DOMAIN_NAME]"
type input "[PERSON_NAME][EMAIL_ADDRESS][PERSON_NAME][DOMAIN_NAME],[PERSON_NAME][DOMAIN_NAM…"
type input "[PERSON_NAME][EMAIL_ADDRESS][PERSON_NAME][DOMAIN_NAME]"
type input "[PERSON_NAME][EMAIL_ADDRESS][PERSON_NAME][DOMAIN_NAME],[PERSON_NAME][DOMAIN_NAM…"
type input "[PERSON_NAME][EMAIL_ADDRESS][PERSON_NAME][DOMAIN_NAME]"
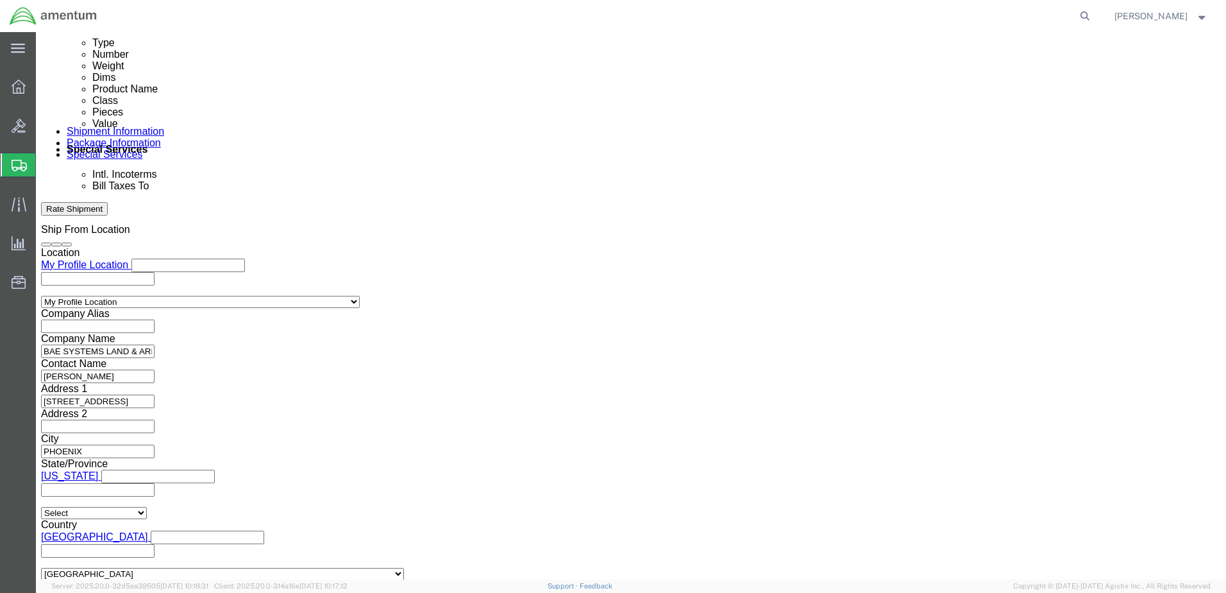
type input "[PERSON_NAME][EMAIL_ADDRESS][PERSON_NAME][DOMAIN_NAME],[PERSON_NAME][DOMAIN_NAM…"
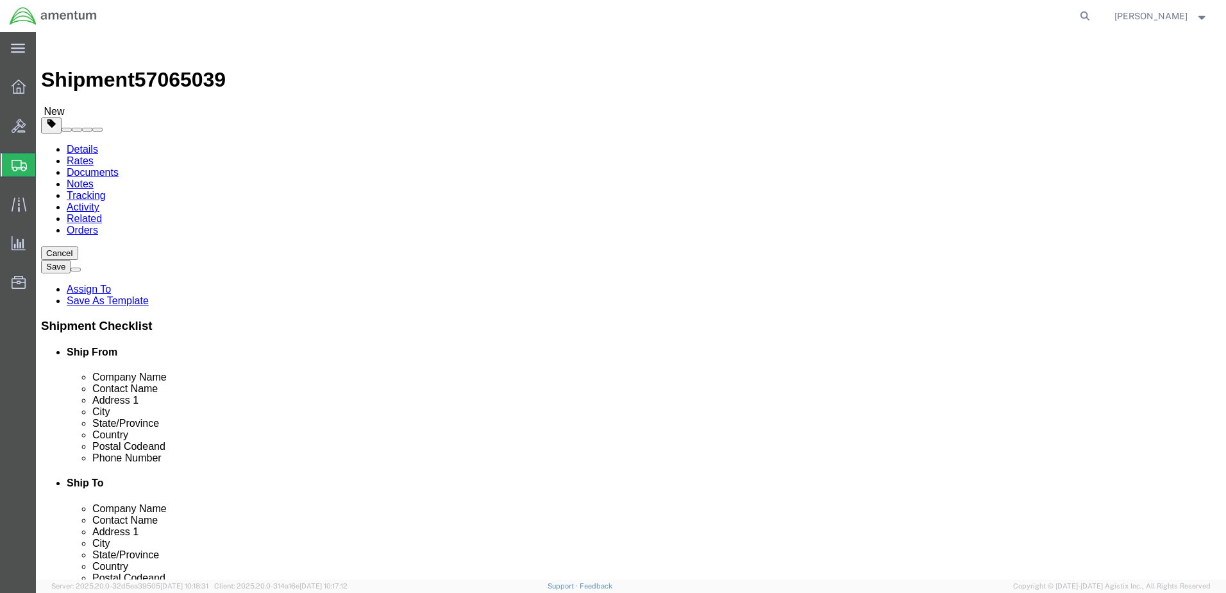
scroll to position [0, 0]
click span "button"
click span "Lift Gate"
select select "VEHICLE_LIFT_GATE_FLAG"
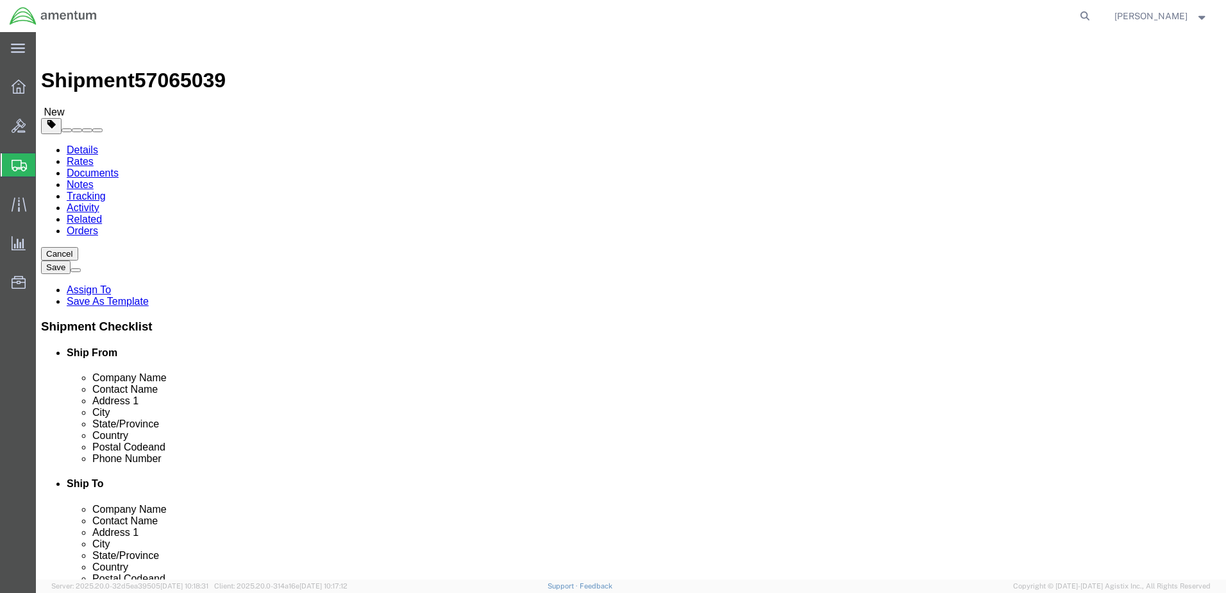
click div "Instructions"
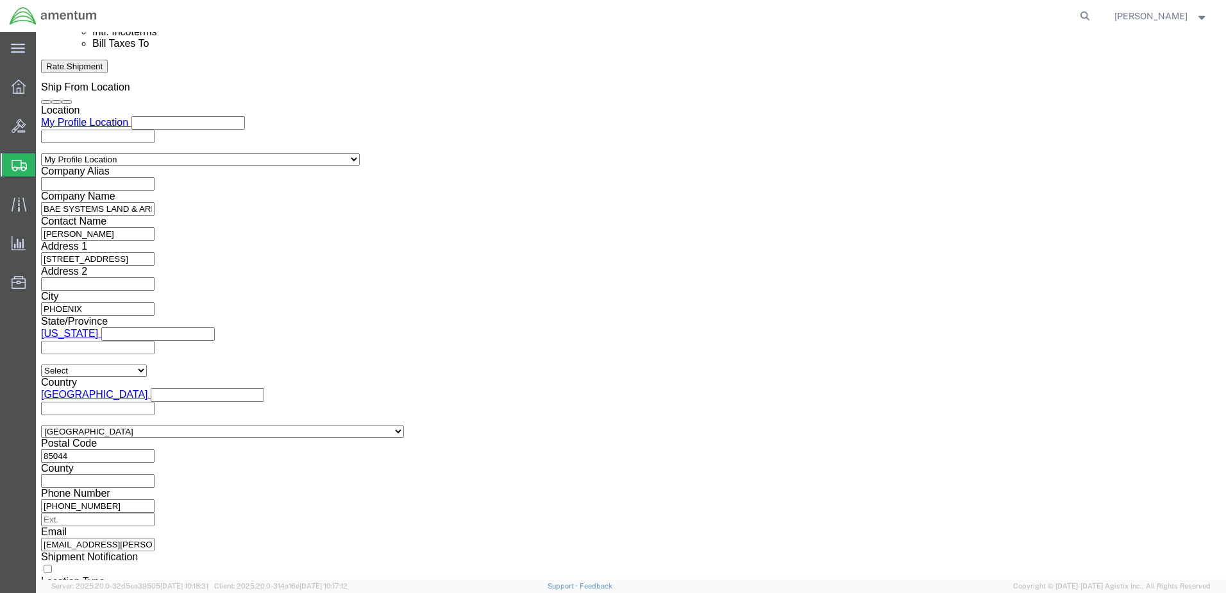
scroll to position [834, 0]
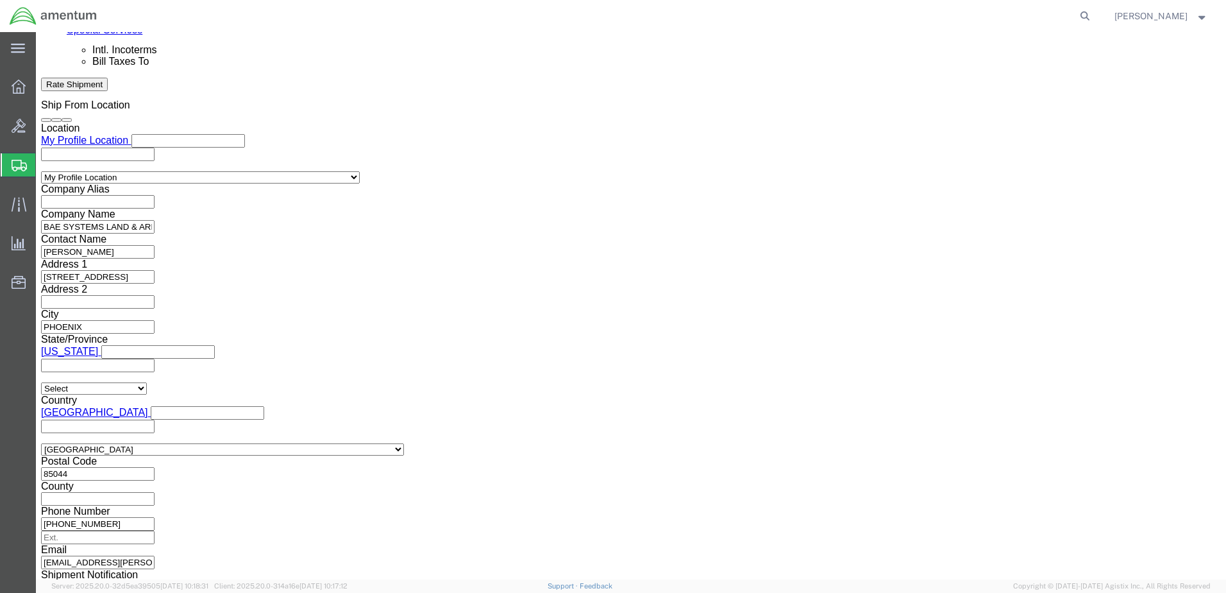
click link "Shipment Information"
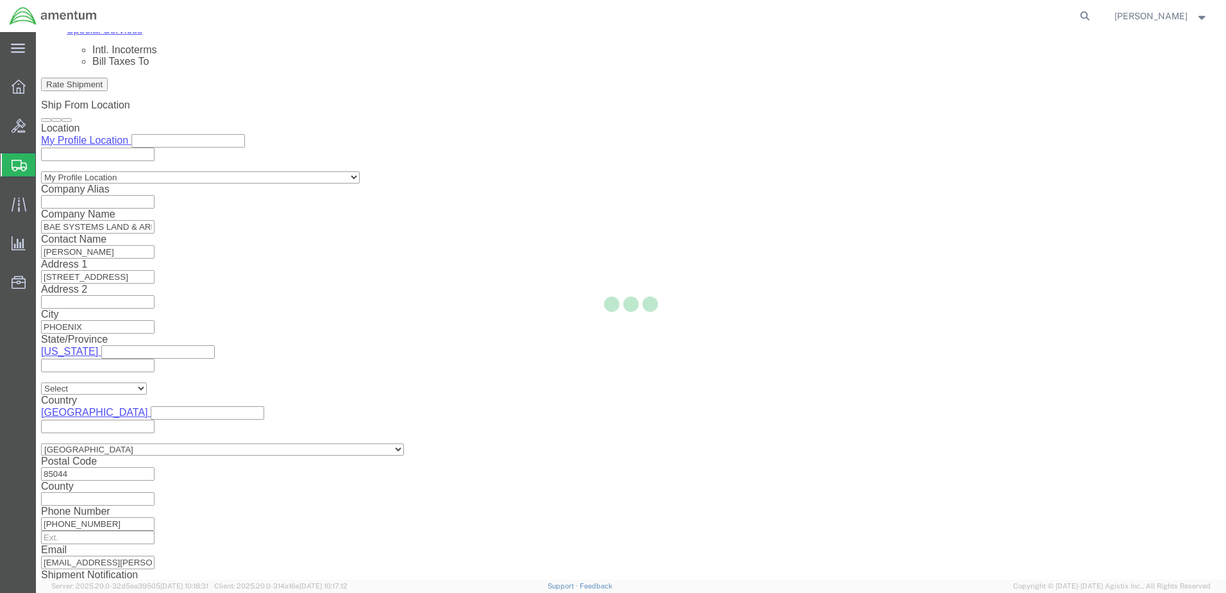
scroll to position [554, 0]
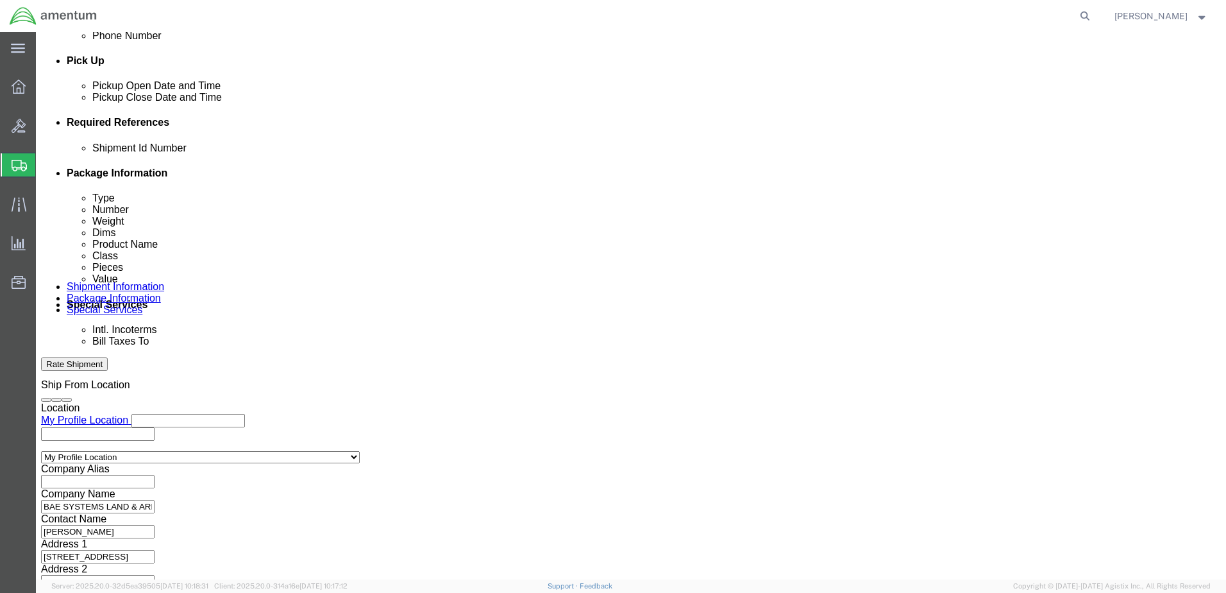
click button "Add reference"
click select "Select Account Type Activity ID Airline Appointment Number ASN Batch Request # …"
select select "PURCHORD"
click select "Select Account Type Activity ID Airline Appointment Number ASN Batch Request # …"
click input "text"
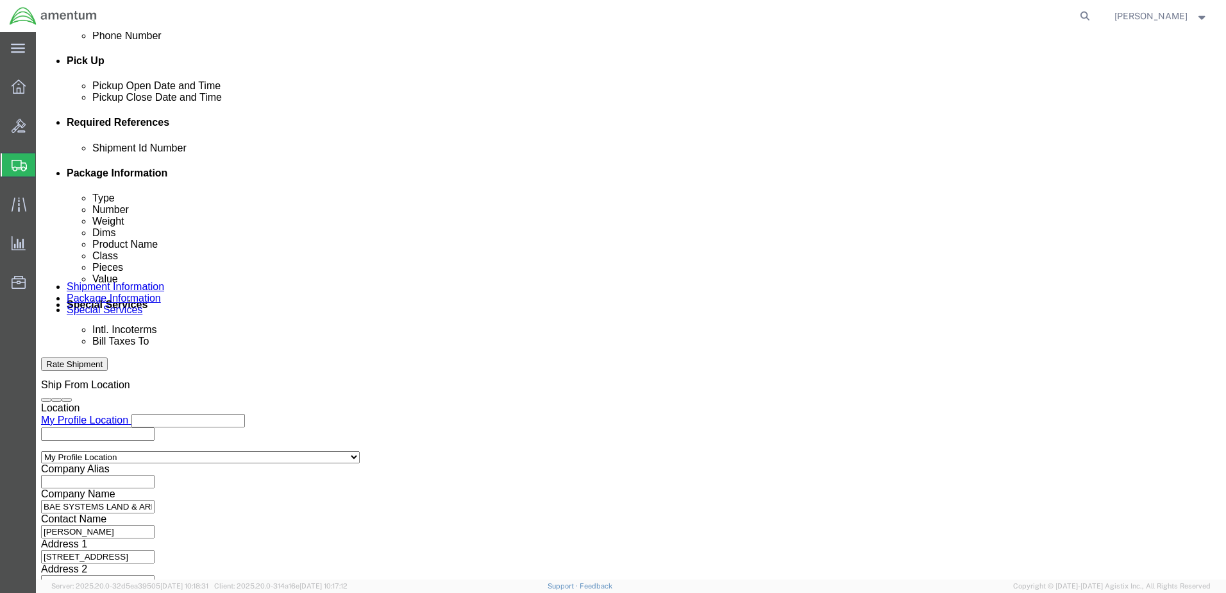
type input "CBP0039032"
click button "Rate Shipment"
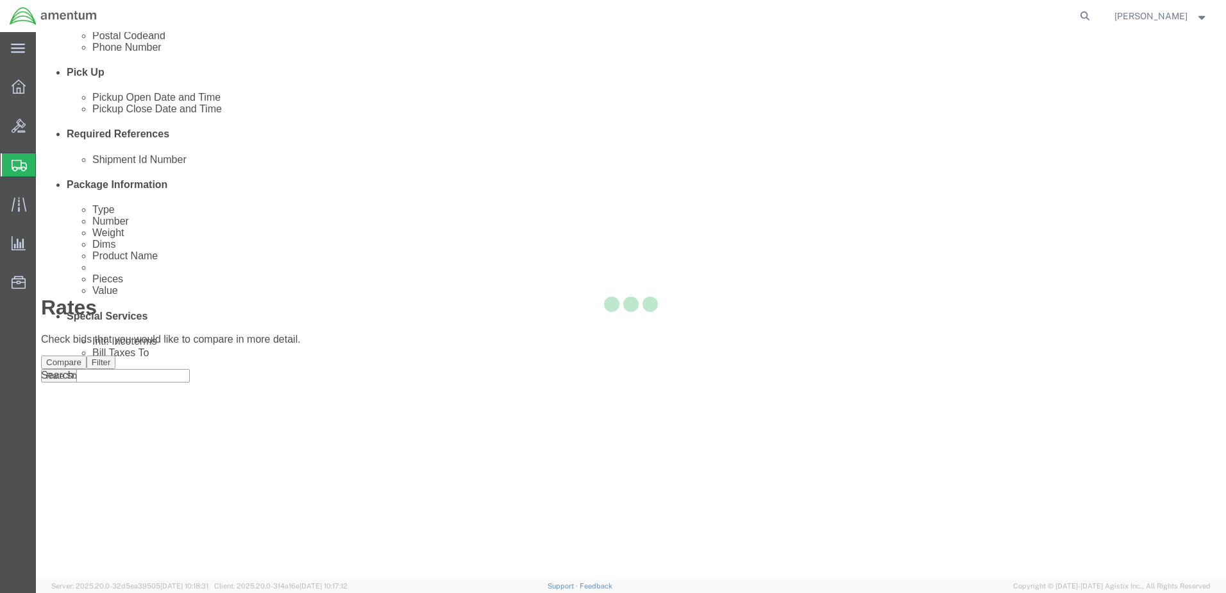
scroll to position [0, 0]
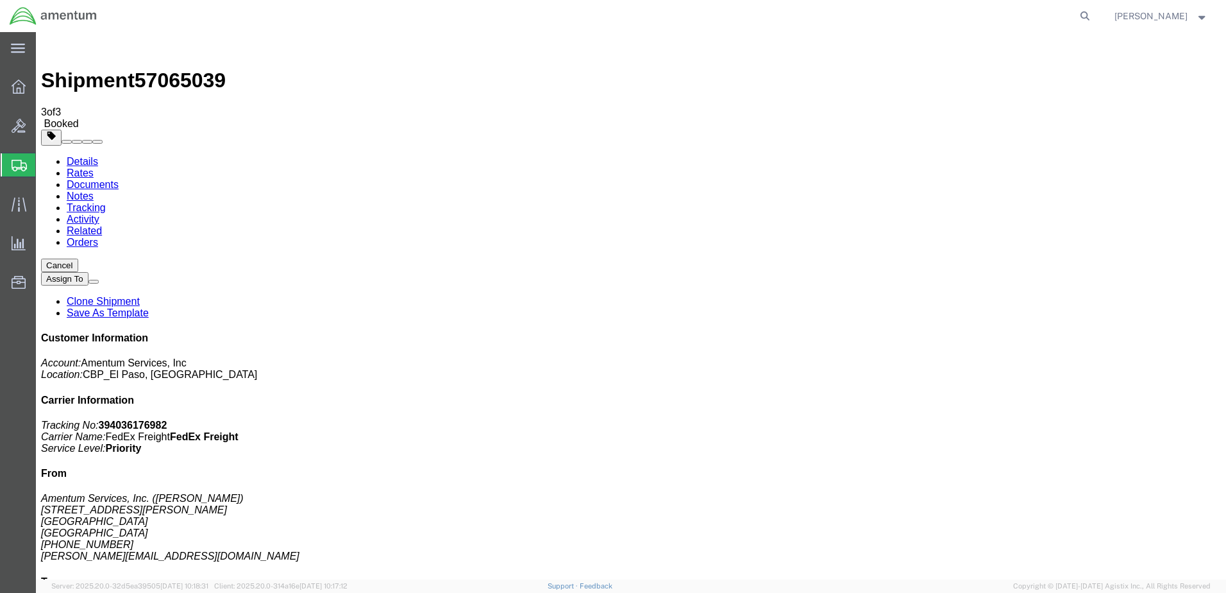
click at [81, 156] on link "Details" at bounding box center [82, 161] width 31 height 11
click link "Schedule pickup request"
click link "Documents"
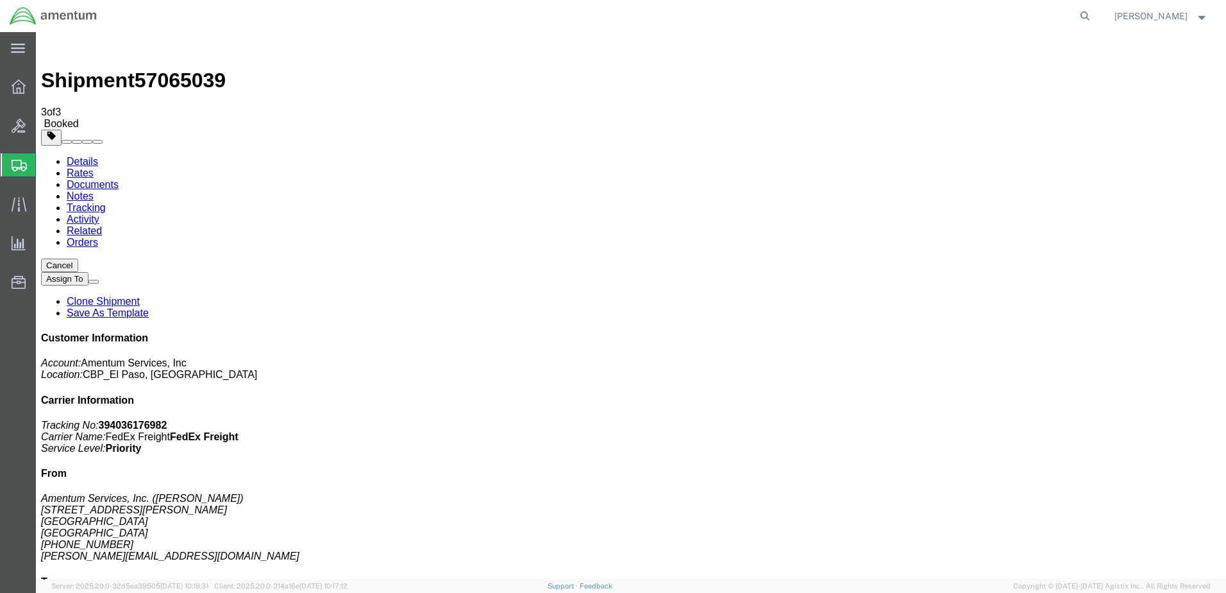
click at [76, 156] on link "Details" at bounding box center [82, 161] width 31 height 11
click at [1200, 18] on strong "button" at bounding box center [1203, 15] width 12 height 4
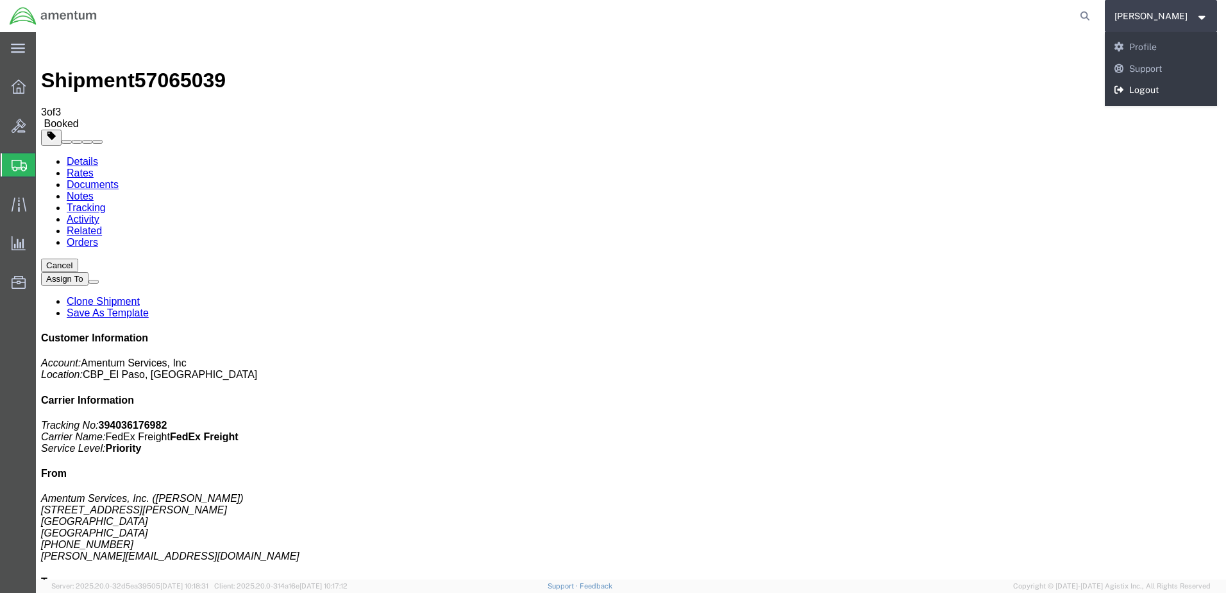
click at [1113, 90] on link "Logout" at bounding box center [1161, 91] width 113 height 22
